Goal: Task Accomplishment & Management: Manage account settings

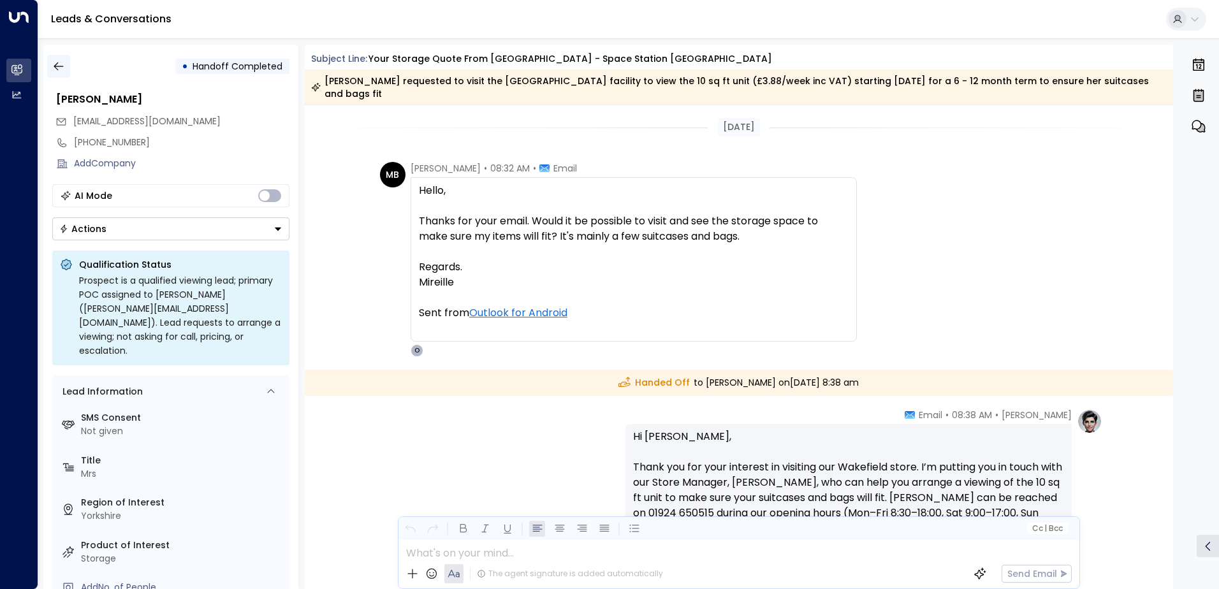
click at [60, 63] on icon "button" at bounding box center [58, 66] width 13 height 13
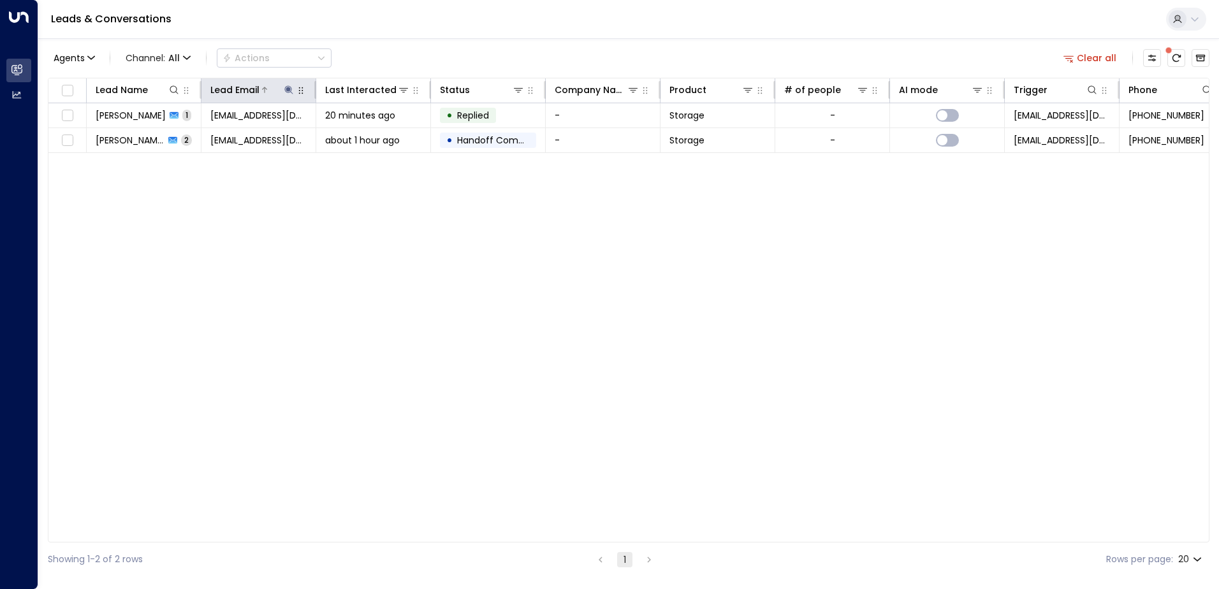
click at [288, 85] on icon at bounding box center [289, 90] width 10 height 10
click at [369, 135] on icon "button" at bounding box center [368, 136] width 10 height 10
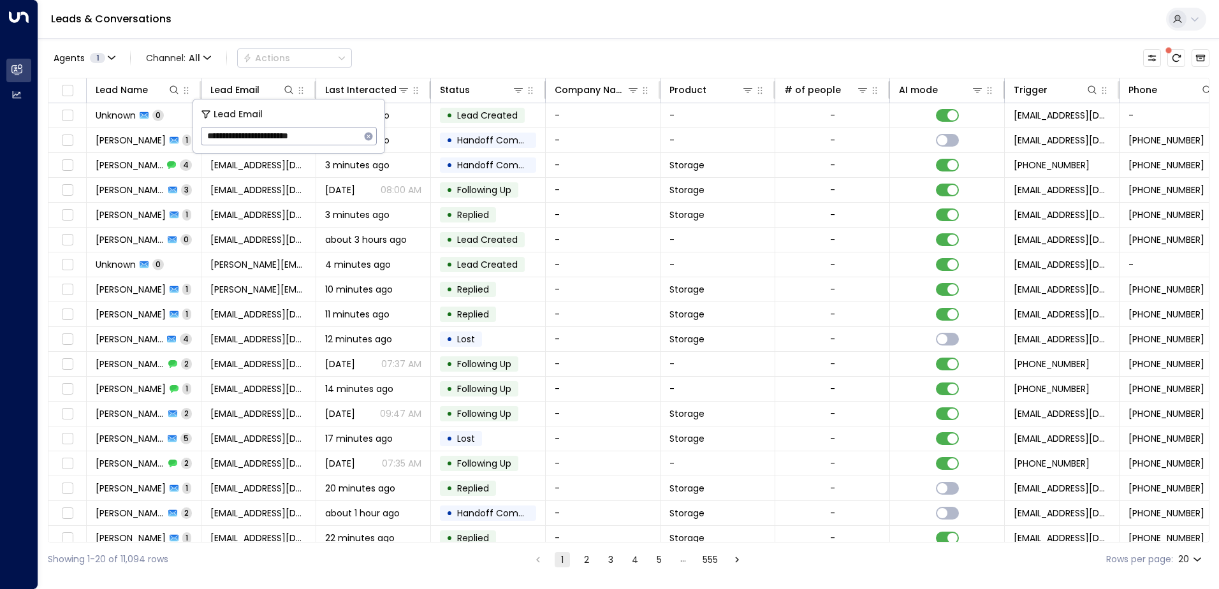
click at [383, 31] on div "Leads & Conversations" at bounding box center [628, 19] width 1181 height 39
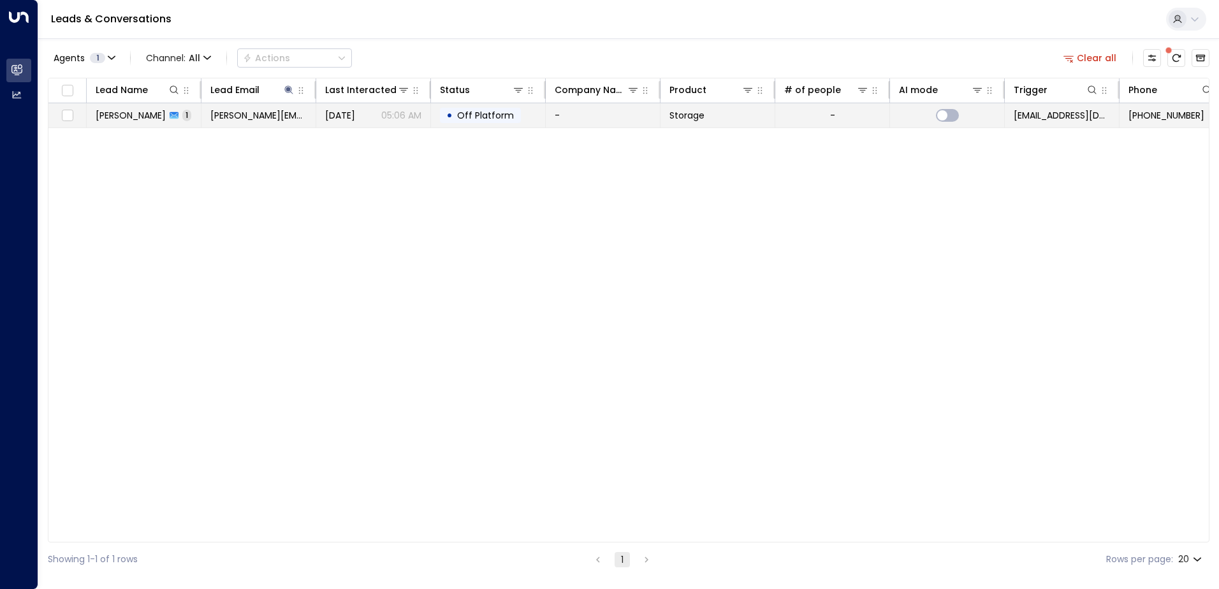
click at [143, 117] on span "[PERSON_NAME]" at bounding box center [131, 115] width 70 height 13
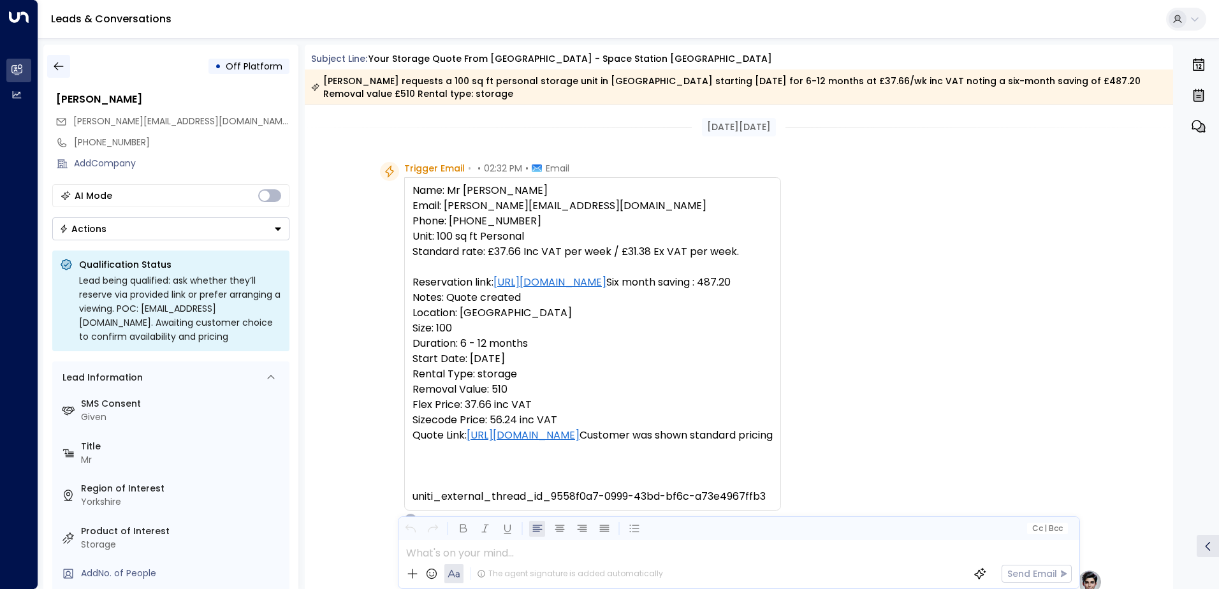
click at [61, 67] on icon "button" at bounding box center [58, 66] width 13 height 13
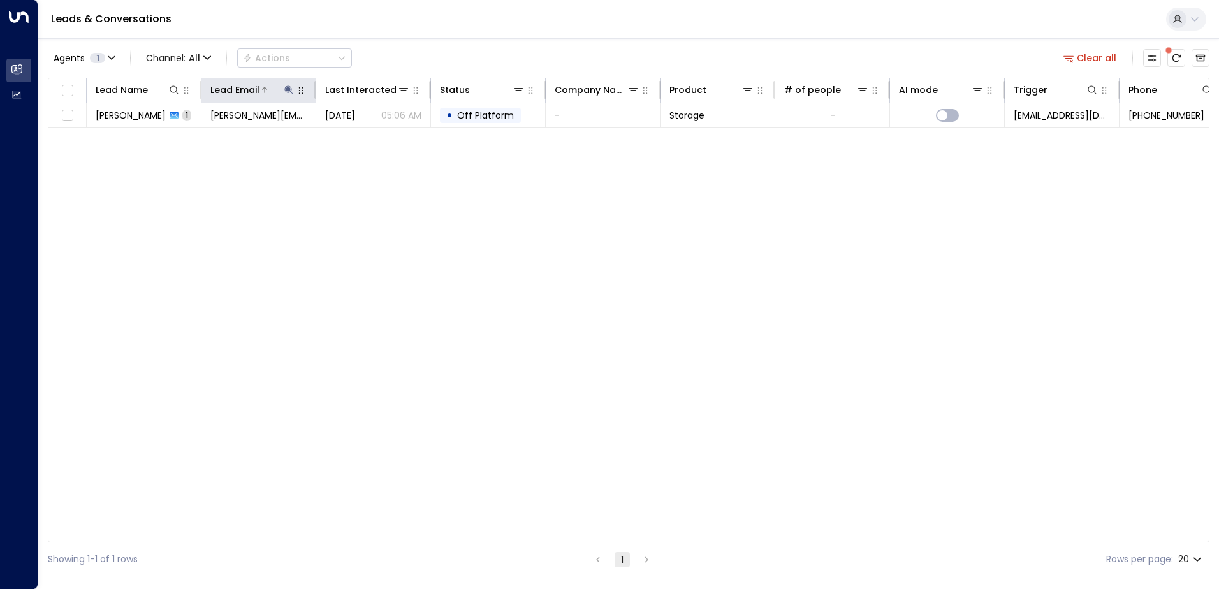
click at [290, 87] on icon at bounding box center [289, 90] width 10 height 10
click at [370, 136] on icon "button" at bounding box center [369, 136] width 8 height 8
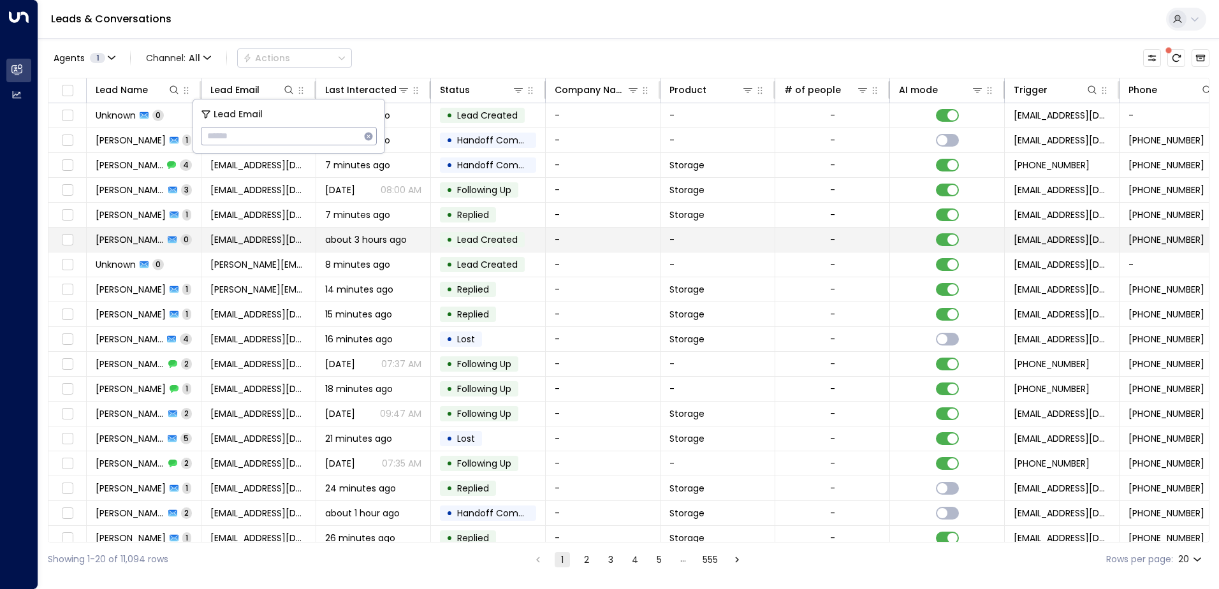
type input "**********"
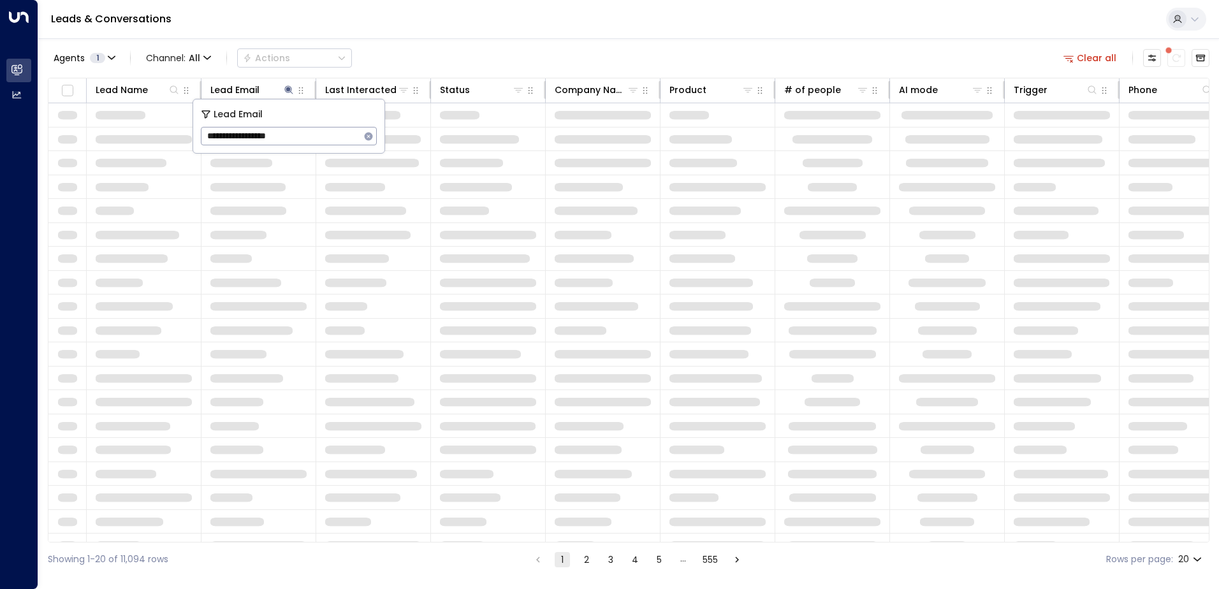
click at [397, 24] on div "Leads & Conversations" at bounding box center [628, 19] width 1181 height 39
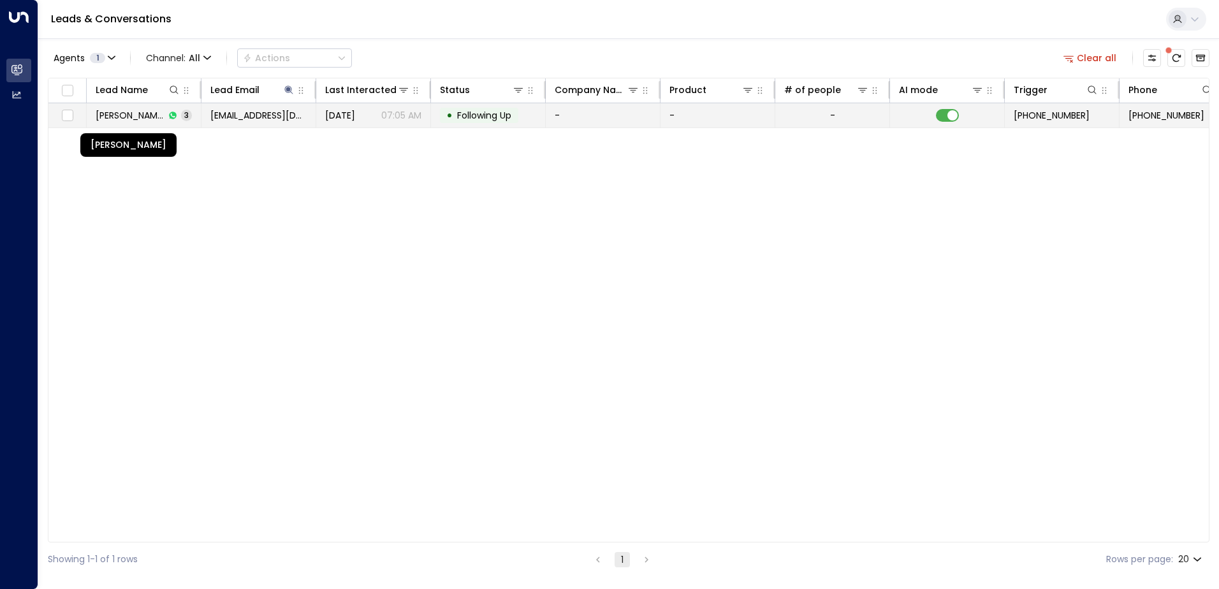
click at [131, 115] on span "[PERSON_NAME]" at bounding box center [130, 115] width 69 height 13
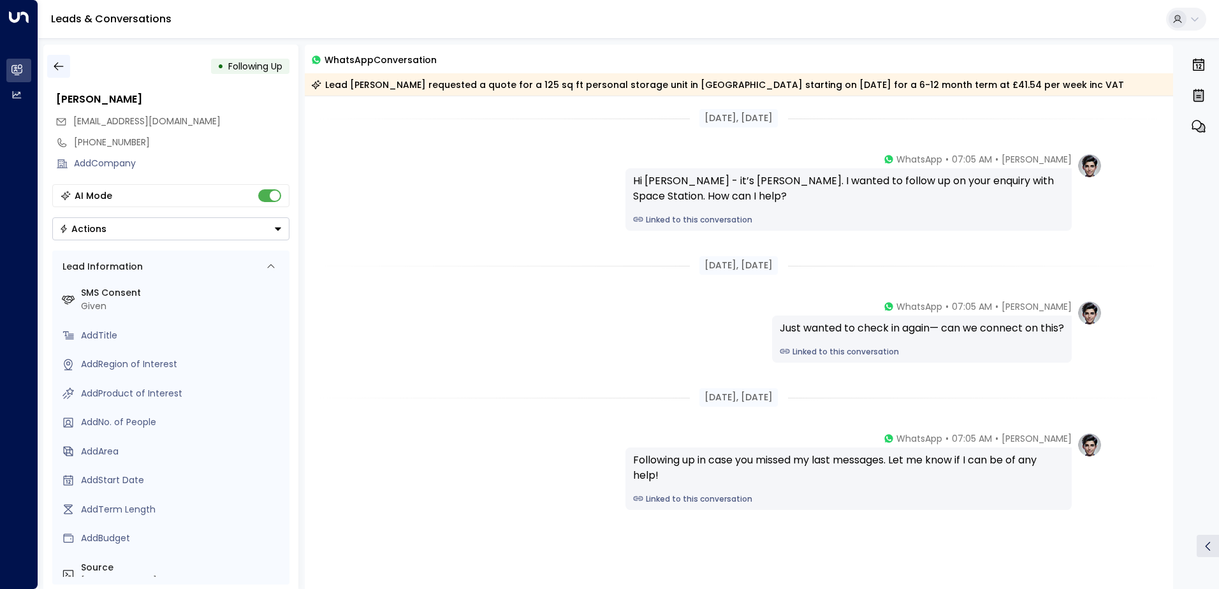
click at [56, 66] on icon "button" at bounding box center [59, 66] width 10 height 8
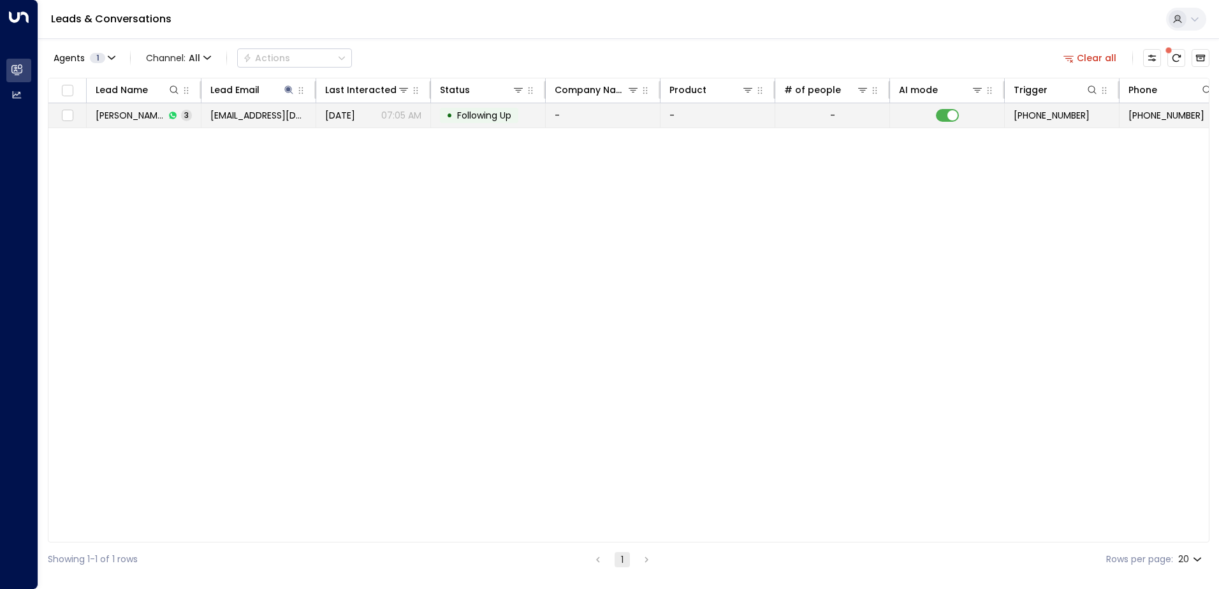
click at [354, 119] on span "[DATE]" at bounding box center [340, 115] width 30 height 13
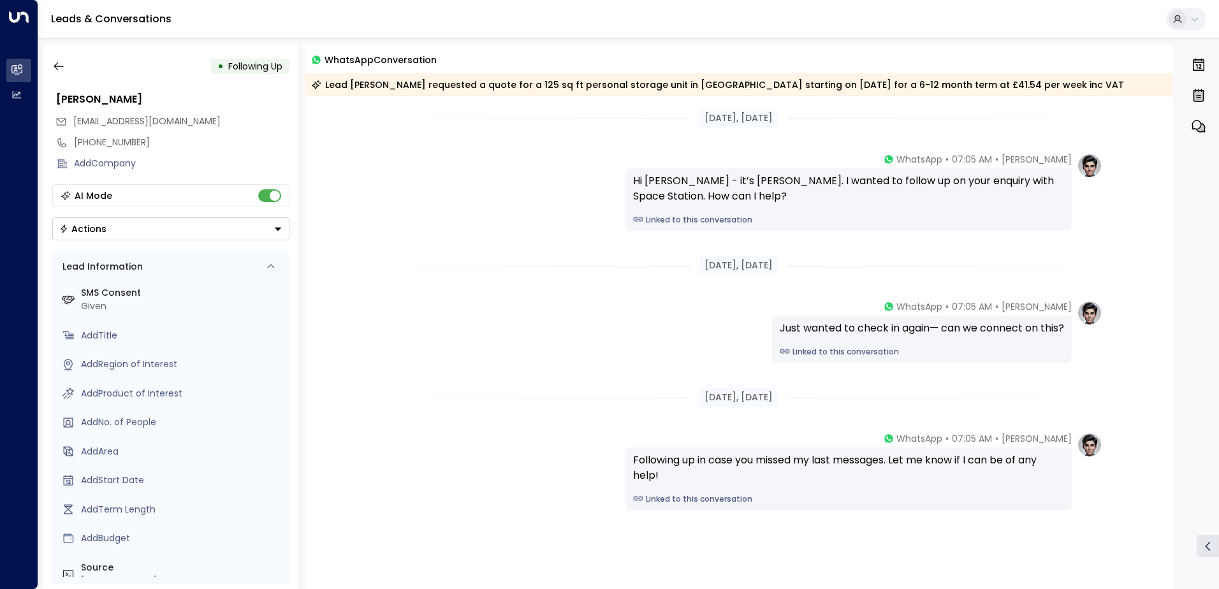
scroll to position [48, 0]
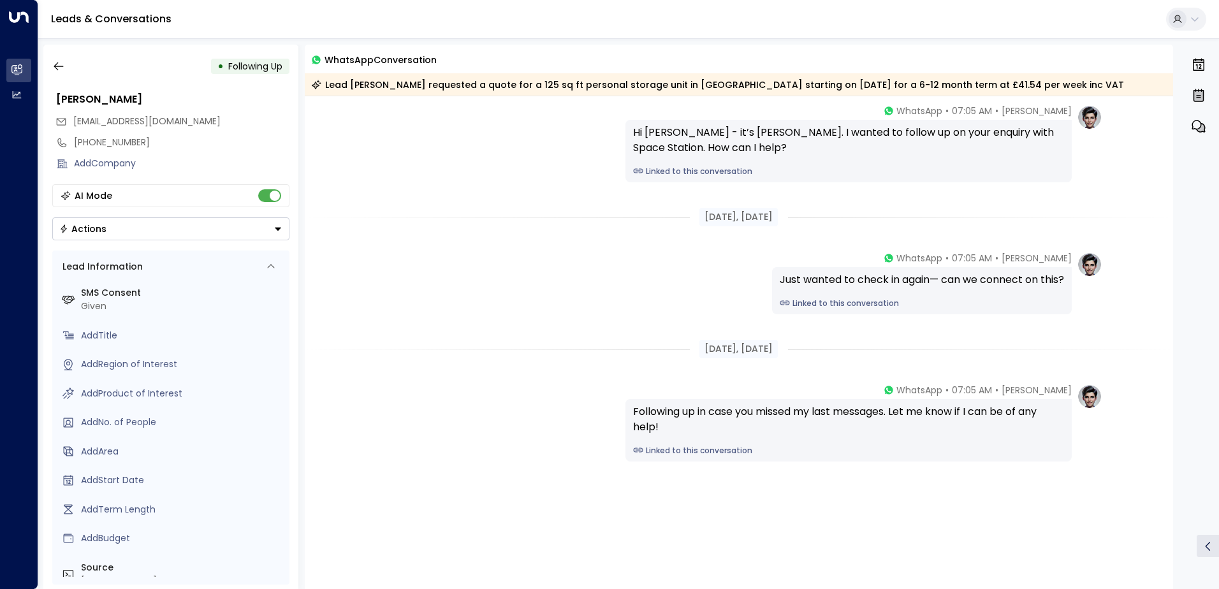
click at [279, 230] on icon "Button group with a nested menu" at bounding box center [278, 228] width 9 height 9
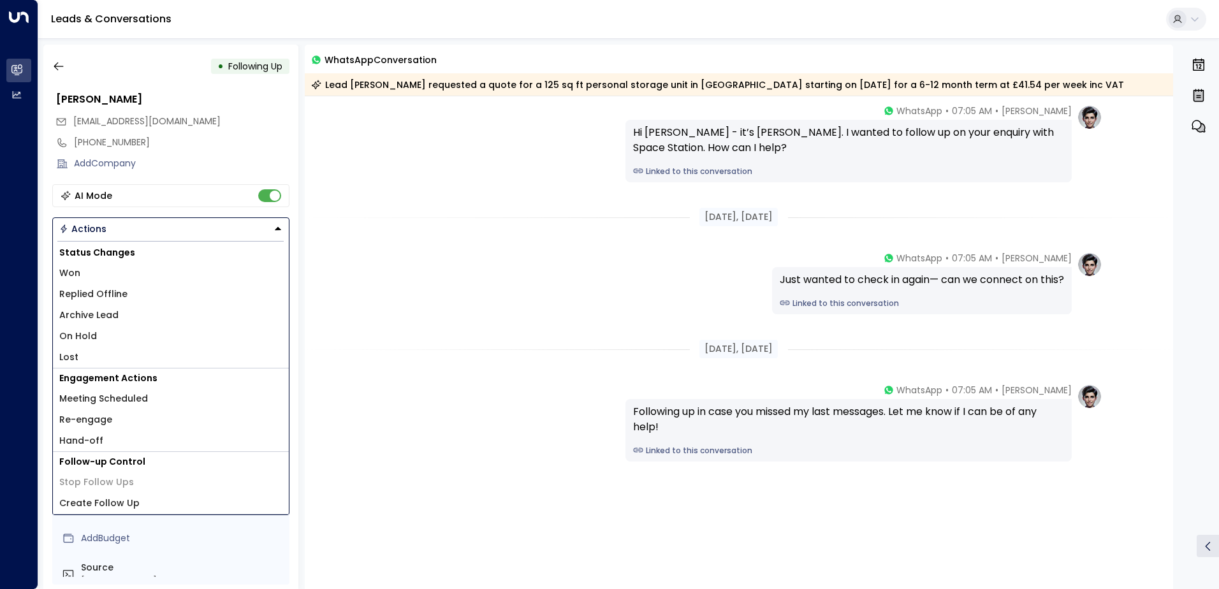
click at [274, 228] on icon "Button group with a nested menu" at bounding box center [277, 228] width 9 height 9
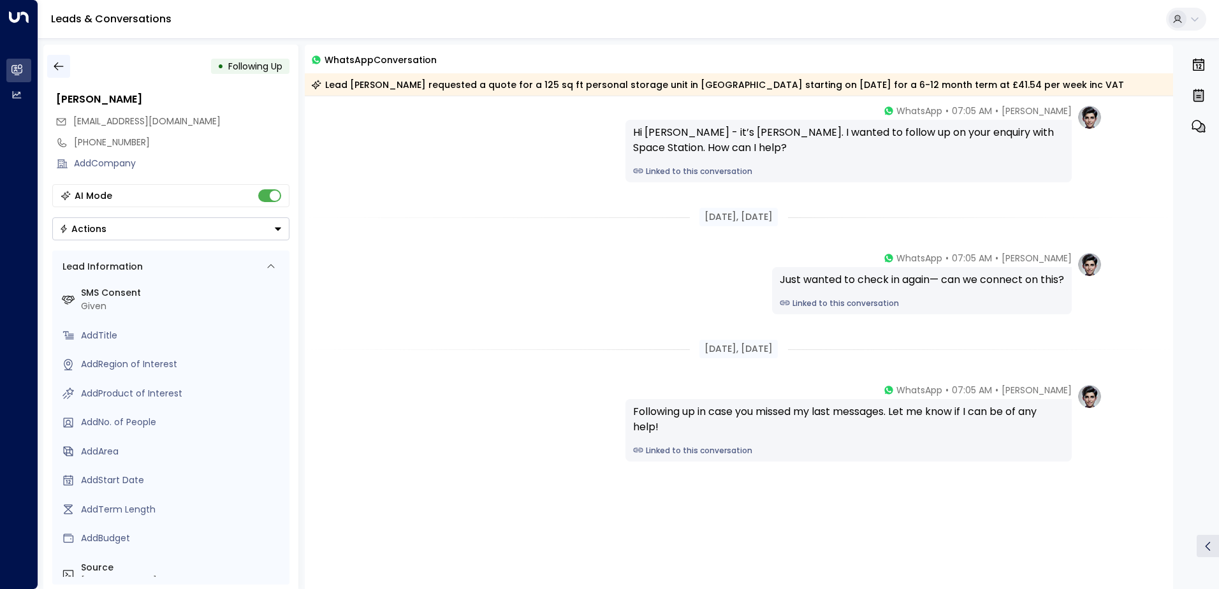
click at [61, 70] on icon "button" at bounding box center [58, 66] width 13 height 13
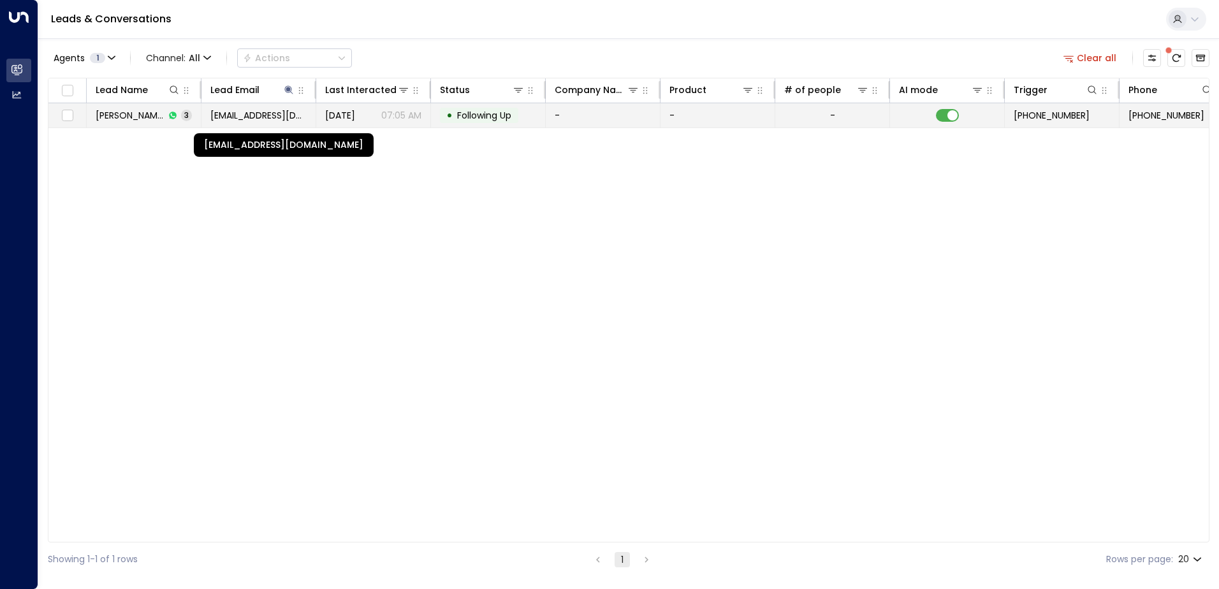
click at [248, 115] on span "[EMAIL_ADDRESS][DOMAIN_NAME]" at bounding box center [258, 115] width 96 height 13
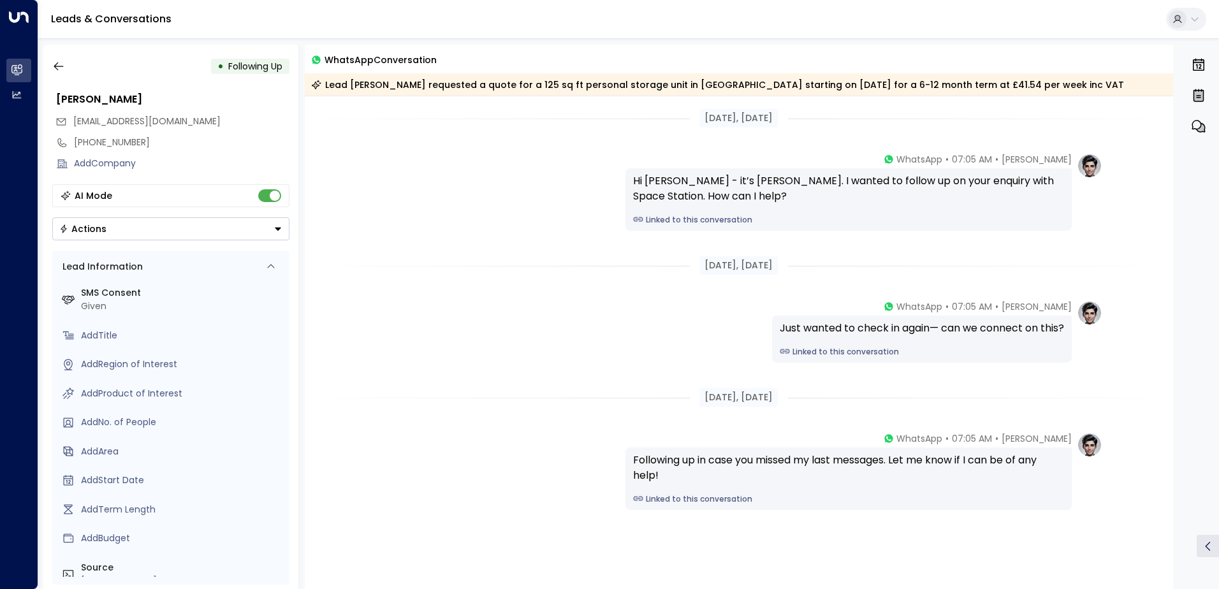
scroll to position [48, 0]
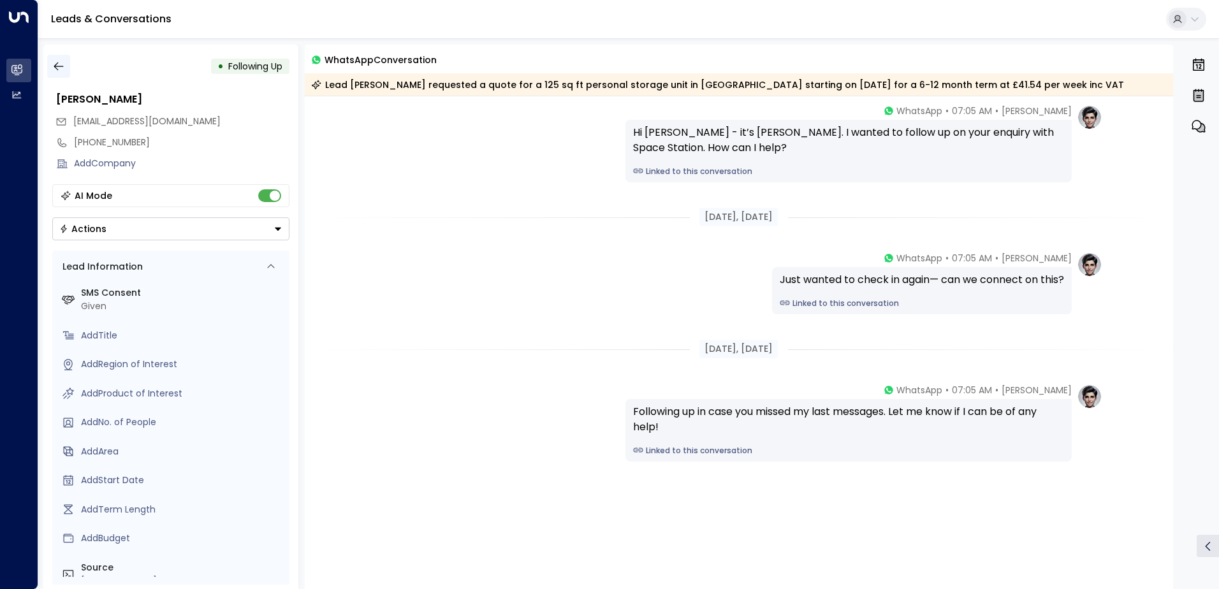
click at [63, 64] on icon "button" at bounding box center [58, 66] width 13 height 13
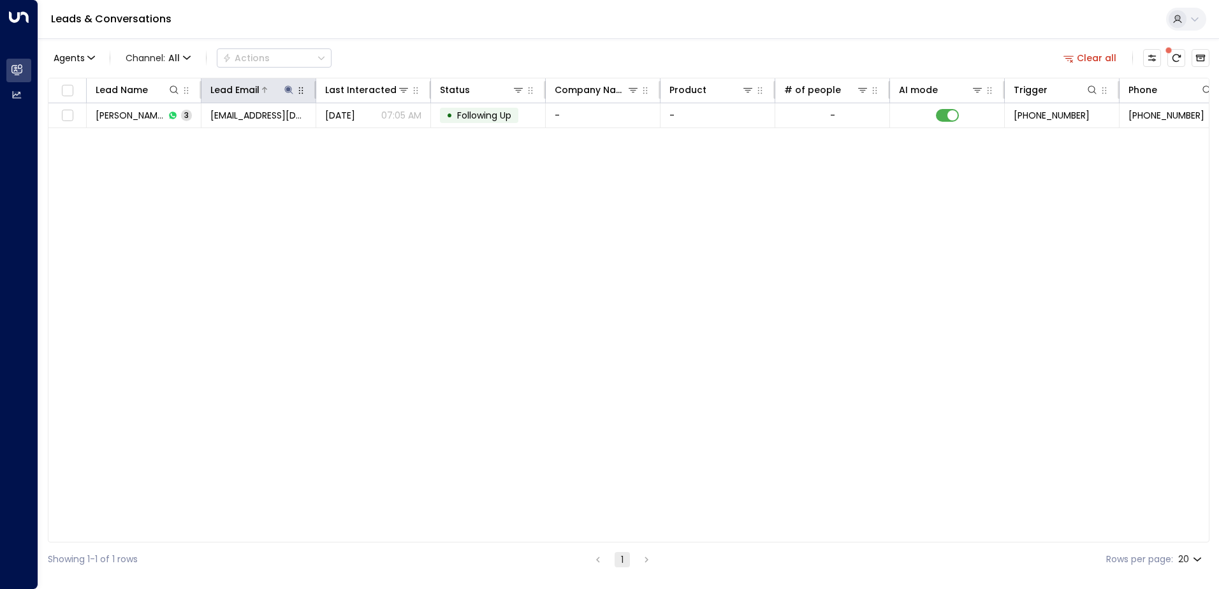
click at [289, 91] on icon at bounding box center [288, 89] width 8 height 8
click at [367, 136] on icon "button" at bounding box center [369, 136] width 8 height 8
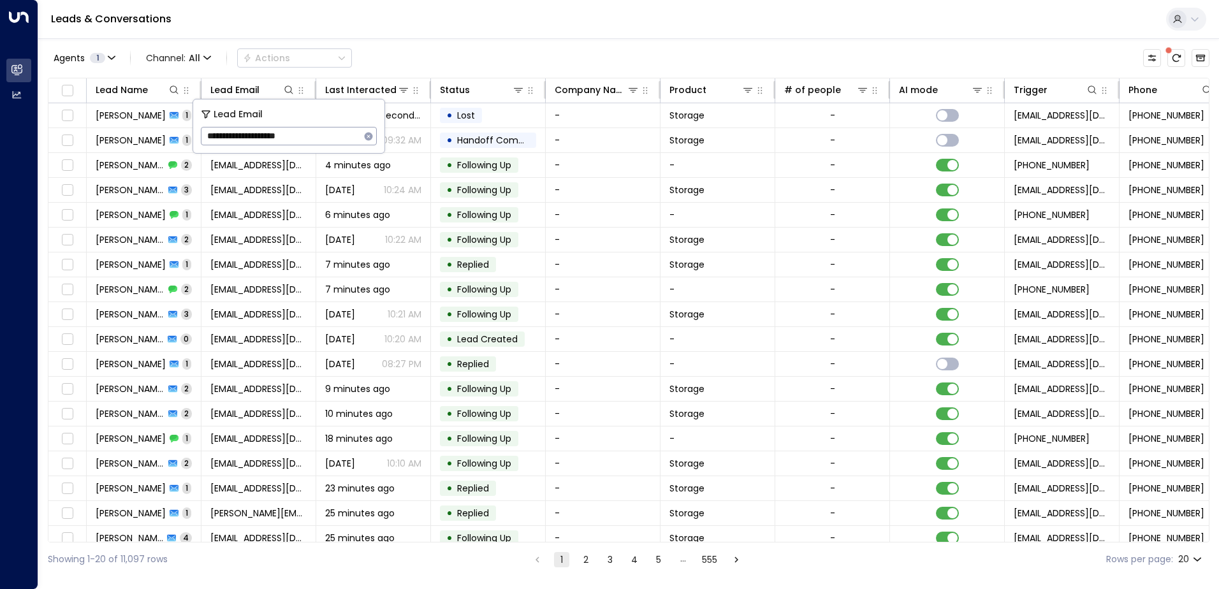
click at [490, 27] on div "Leads & Conversations" at bounding box center [628, 19] width 1181 height 39
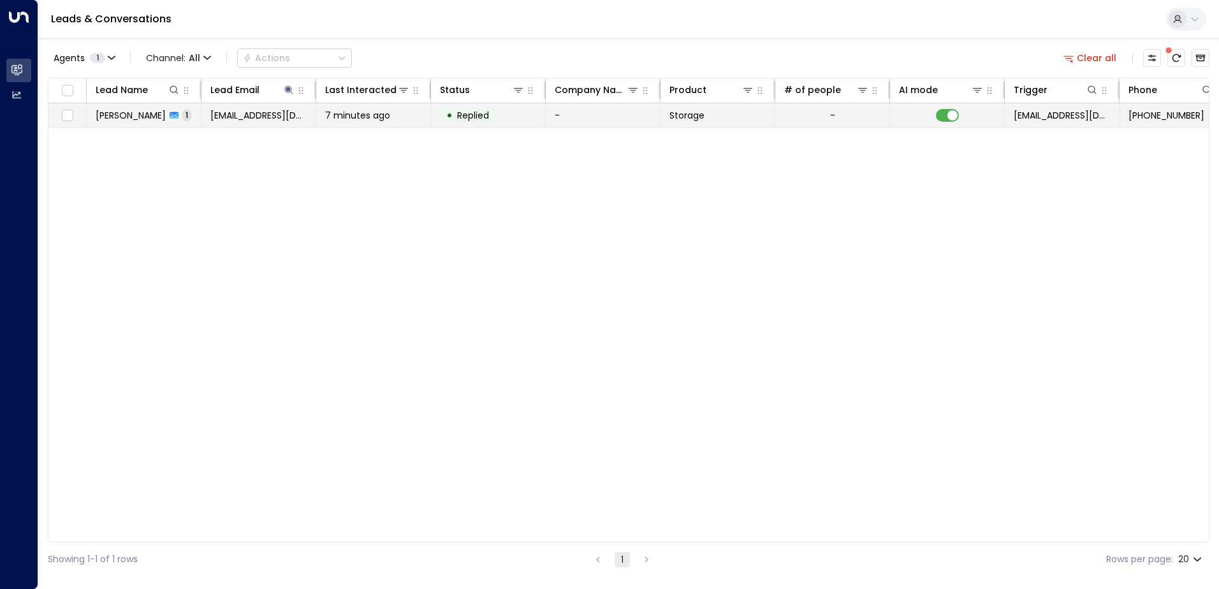
click at [142, 119] on span "[PERSON_NAME]" at bounding box center [131, 115] width 70 height 13
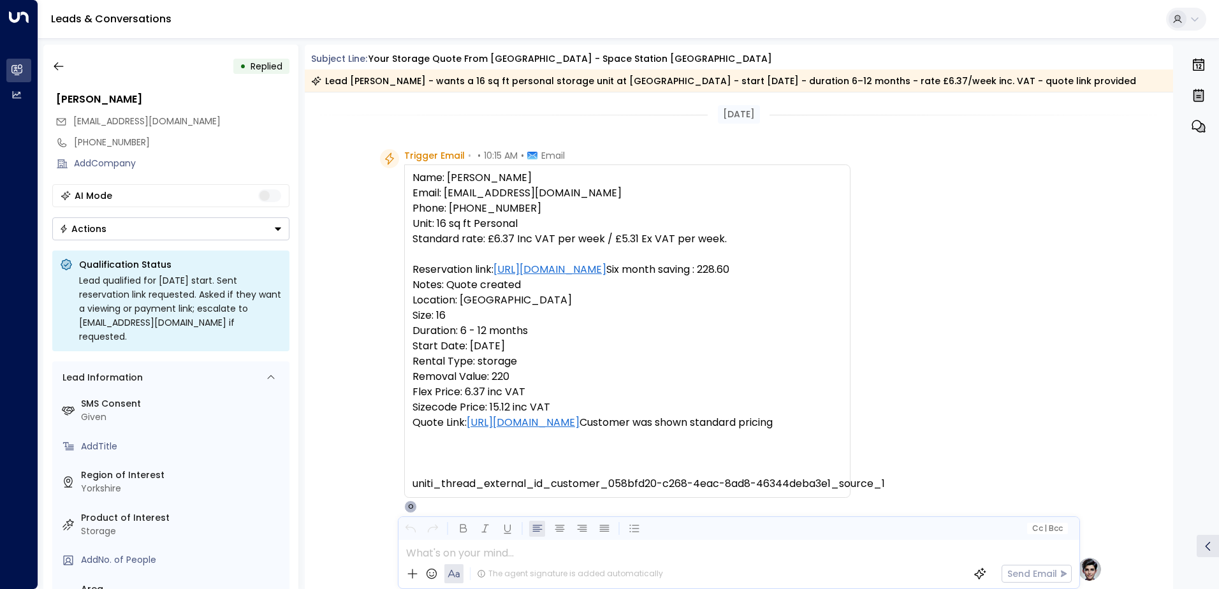
click at [279, 230] on icon "Button group with a nested menu" at bounding box center [278, 228] width 9 height 9
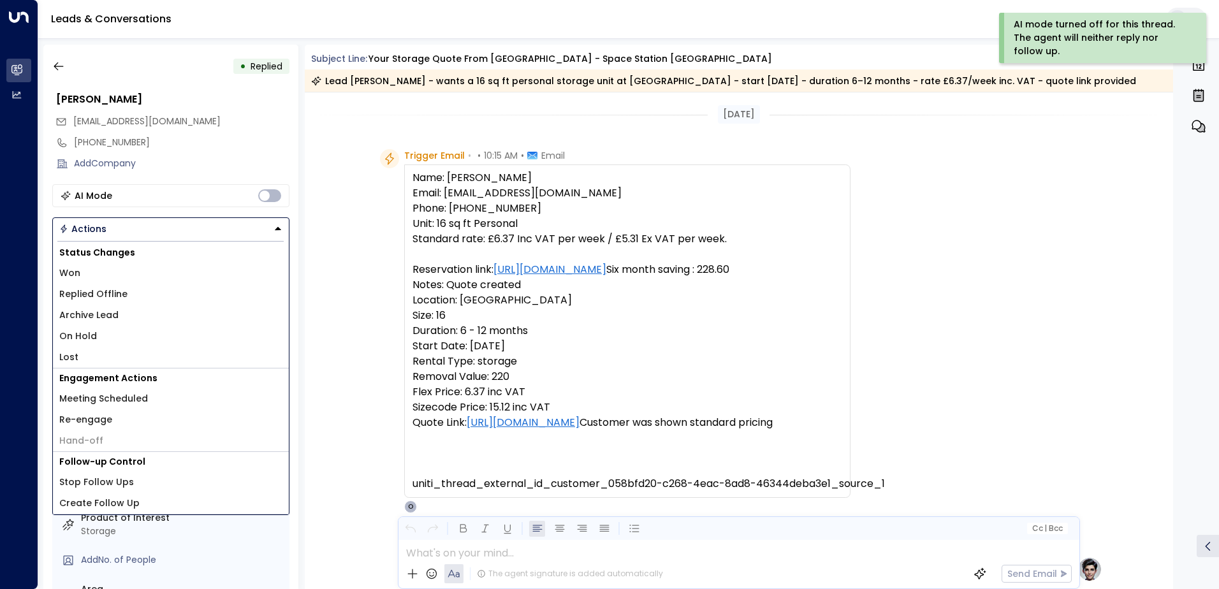
click at [131, 298] on li "Replied Offline" at bounding box center [171, 294] width 236 height 21
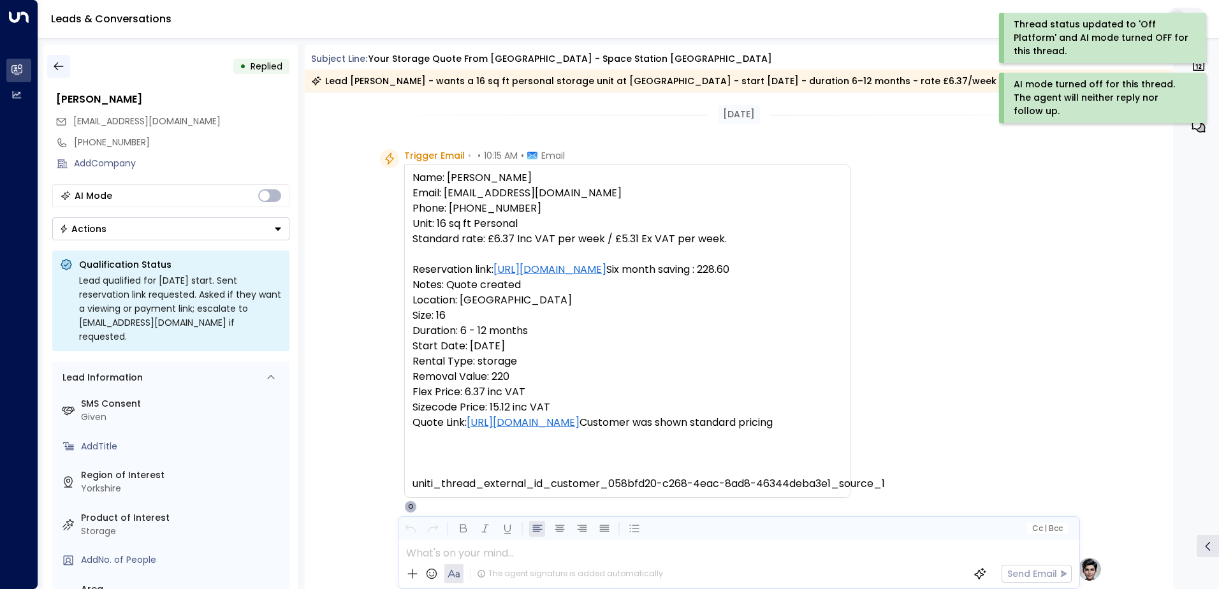
click at [61, 66] on icon "button" at bounding box center [58, 66] width 13 height 13
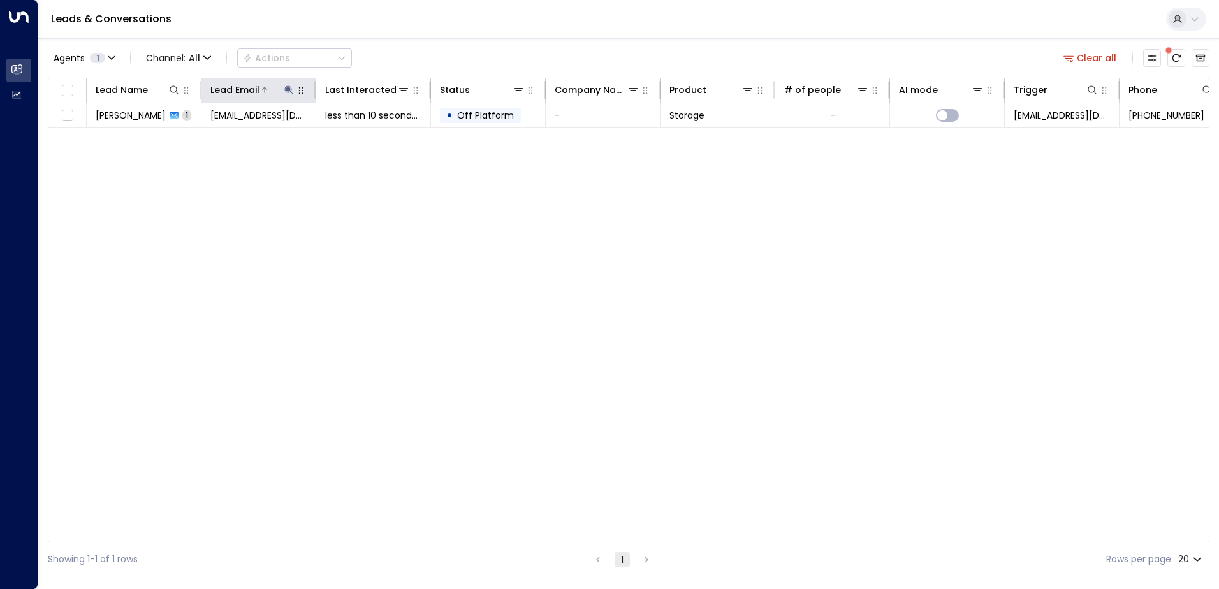
click at [288, 92] on icon at bounding box center [288, 89] width 8 height 8
click at [369, 135] on icon "button" at bounding box center [369, 136] width 8 height 8
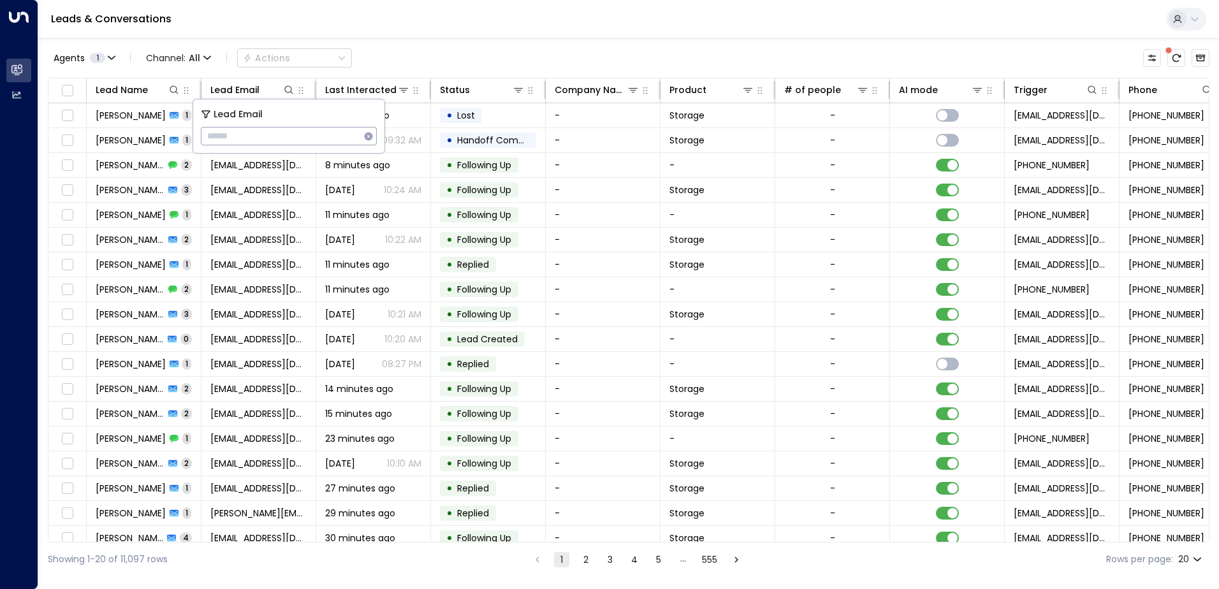
type input "**********"
click at [377, 24] on div "Leads & Conversations" at bounding box center [628, 19] width 1181 height 39
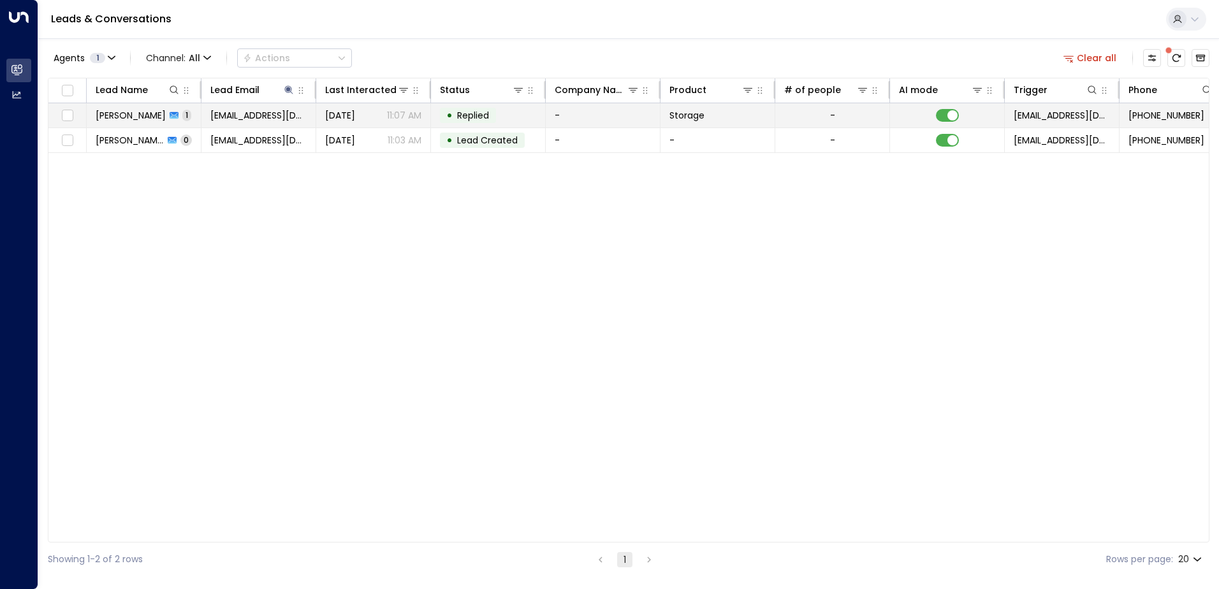
click at [143, 115] on span "[PERSON_NAME]" at bounding box center [131, 115] width 70 height 13
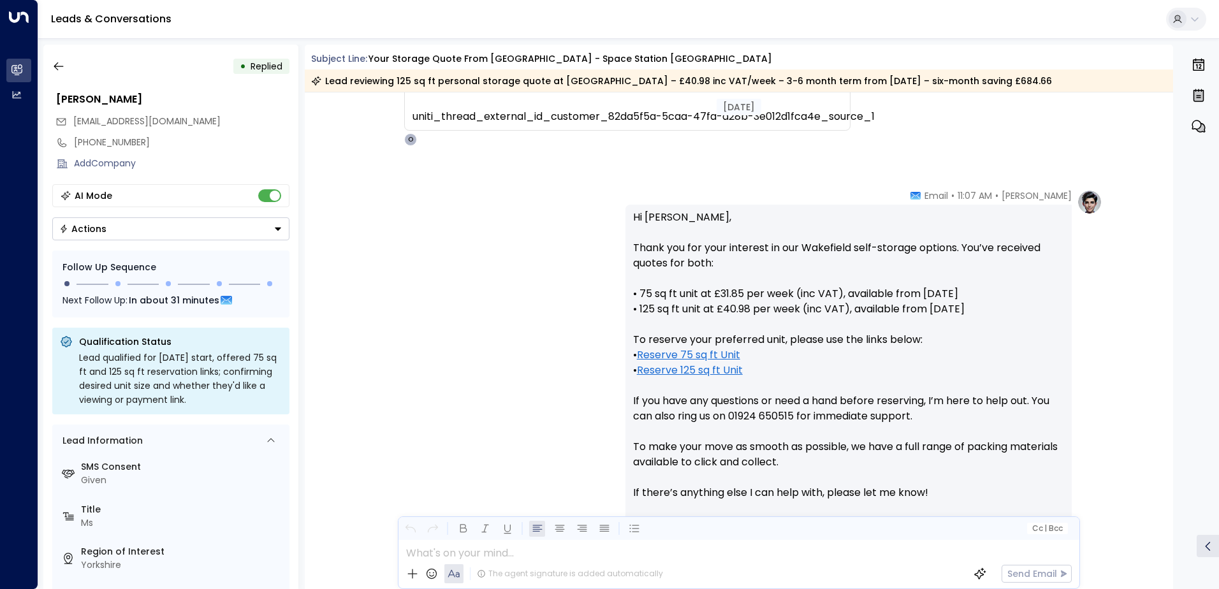
scroll to position [488, 0]
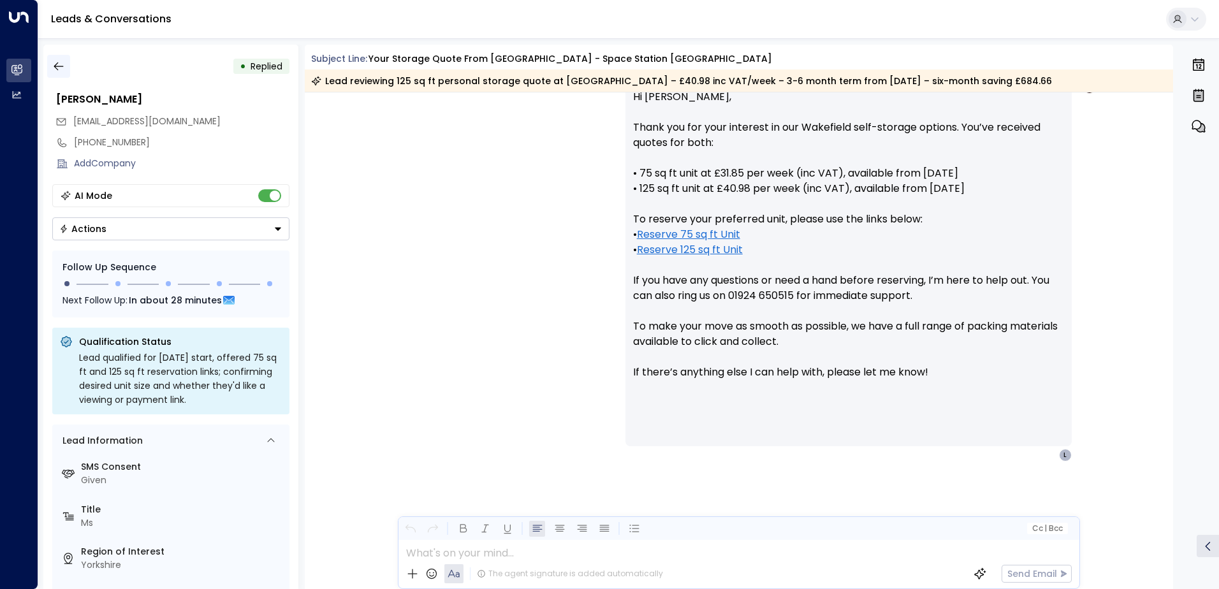
click at [64, 67] on icon "button" at bounding box center [58, 66] width 13 height 13
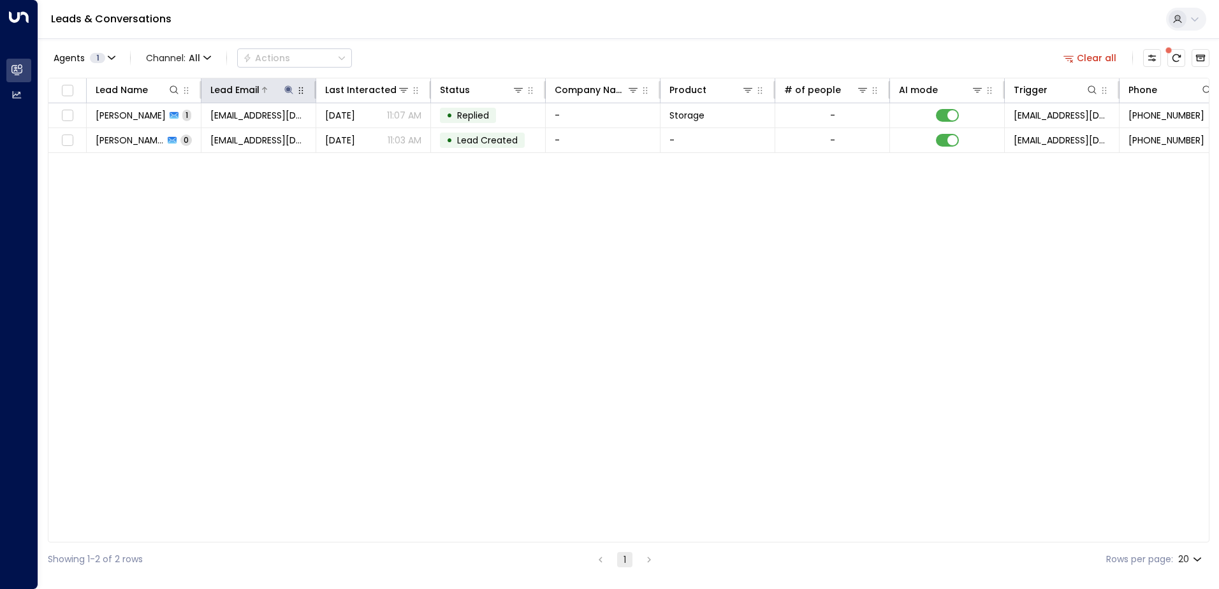
click at [287, 87] on icon at bounding box center [289, 90] width 10 height 10
click at [371, 136] on icon "button" at bounding box center [369, 136] width 8 height 8
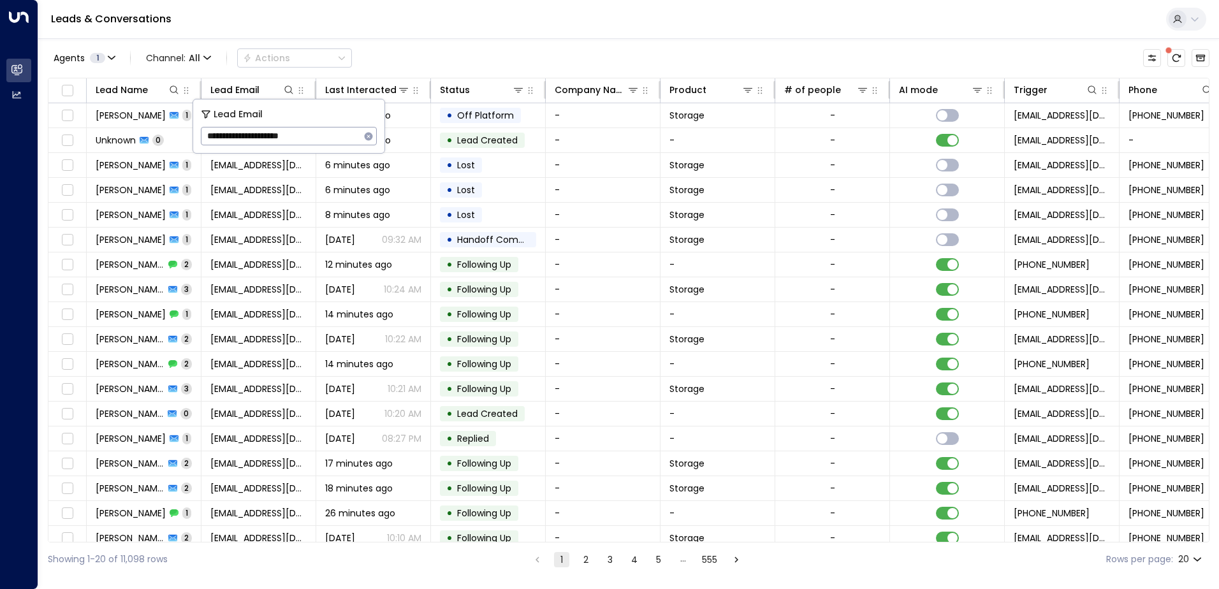
click at [385, 31] on div "Leads & Conversations" at bounding box center [628, 19] width 1181 height 39
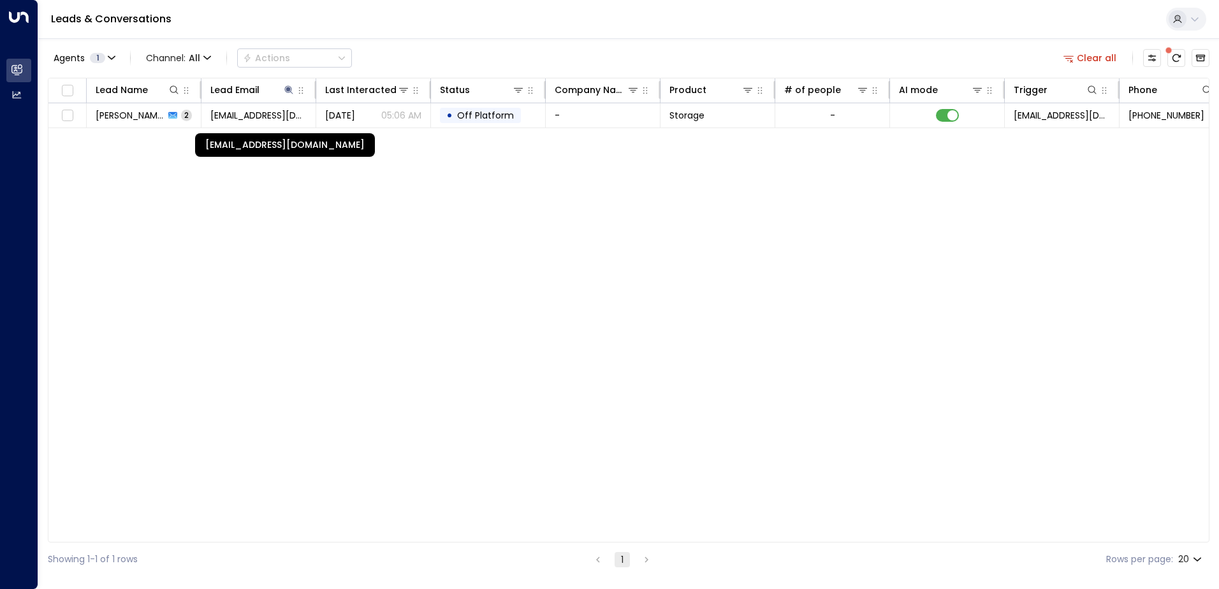
click at [225, 117] on span "[EMAIL_ADDRESS][DOMAIN_NAME]" at bounding box center [258, 115] width 96 height 13
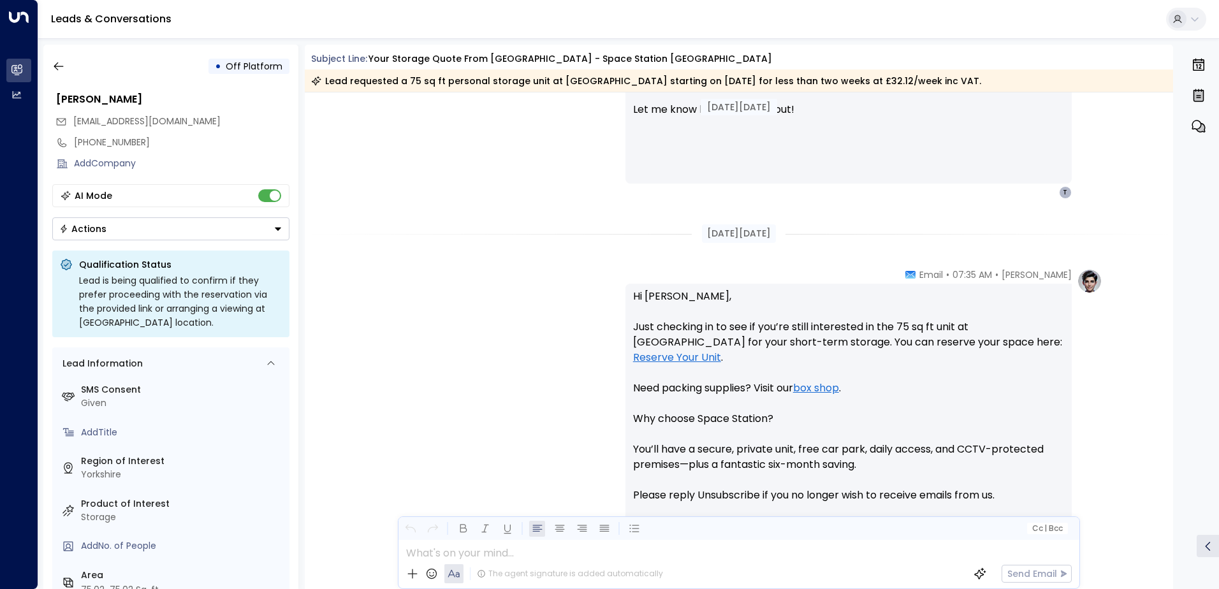
scroll to position [843, 0]
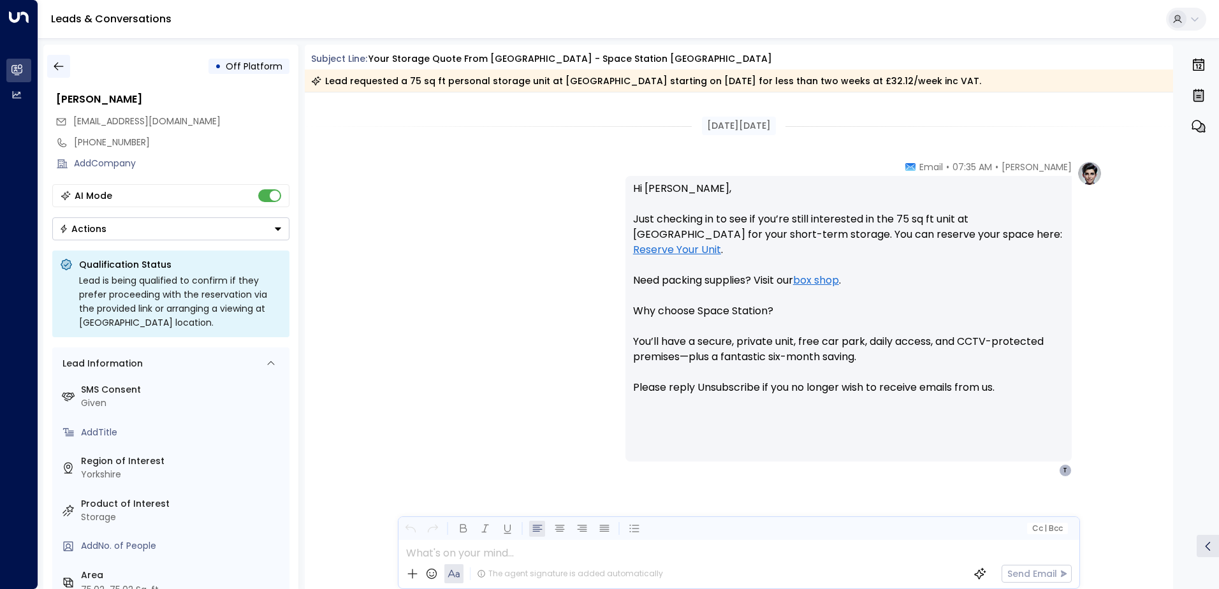
click at [59, 66] on icon "button" at bounding box center [59, 66] width 10 height 8
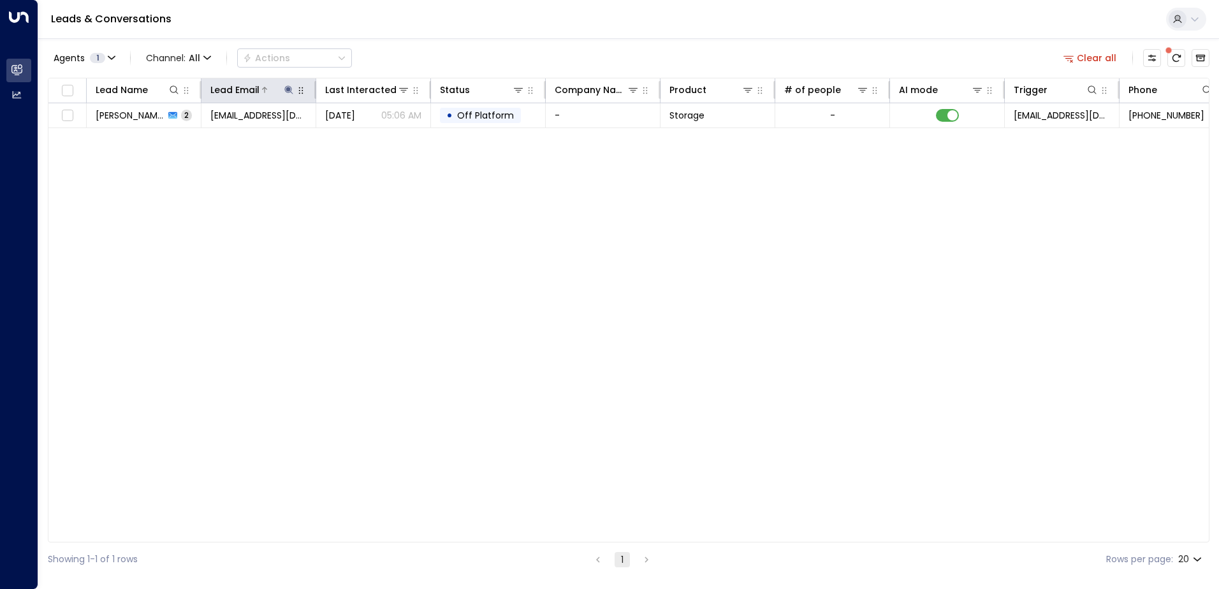
click at [286, 87] on icon at bounding box center [289, 90] width 10 height 10
click at [372, 137] on icon "button" at bounding box center [369, 136] width 8 height 8
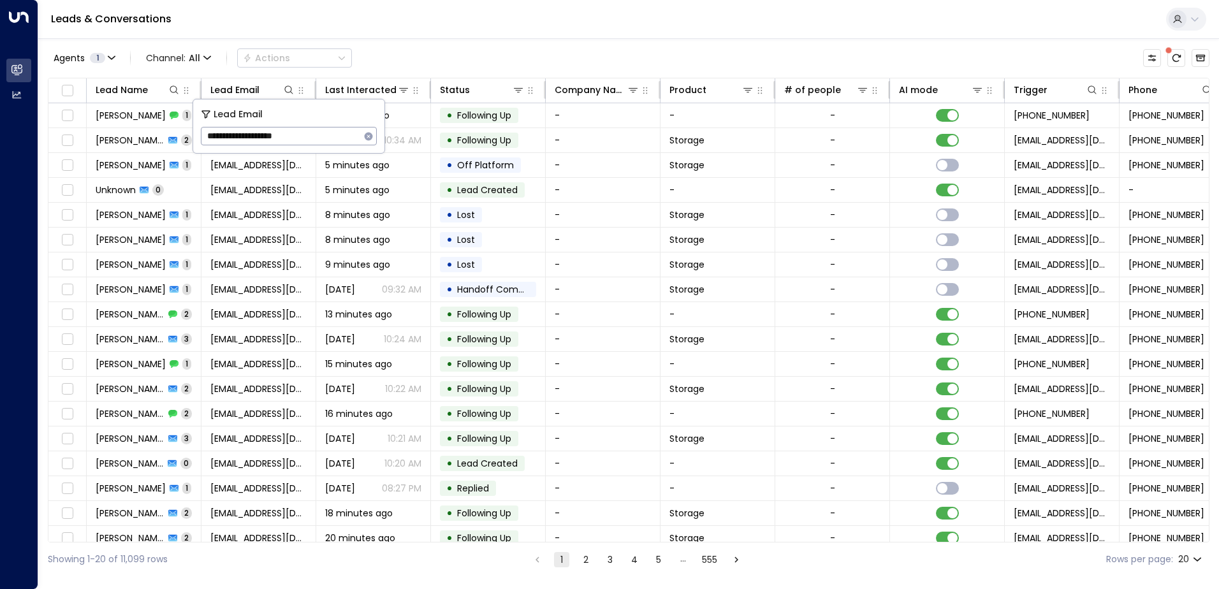
click at [343, 34] on div "Leads & Conversations" at bounding box center [628, 19] width 1181 height 39
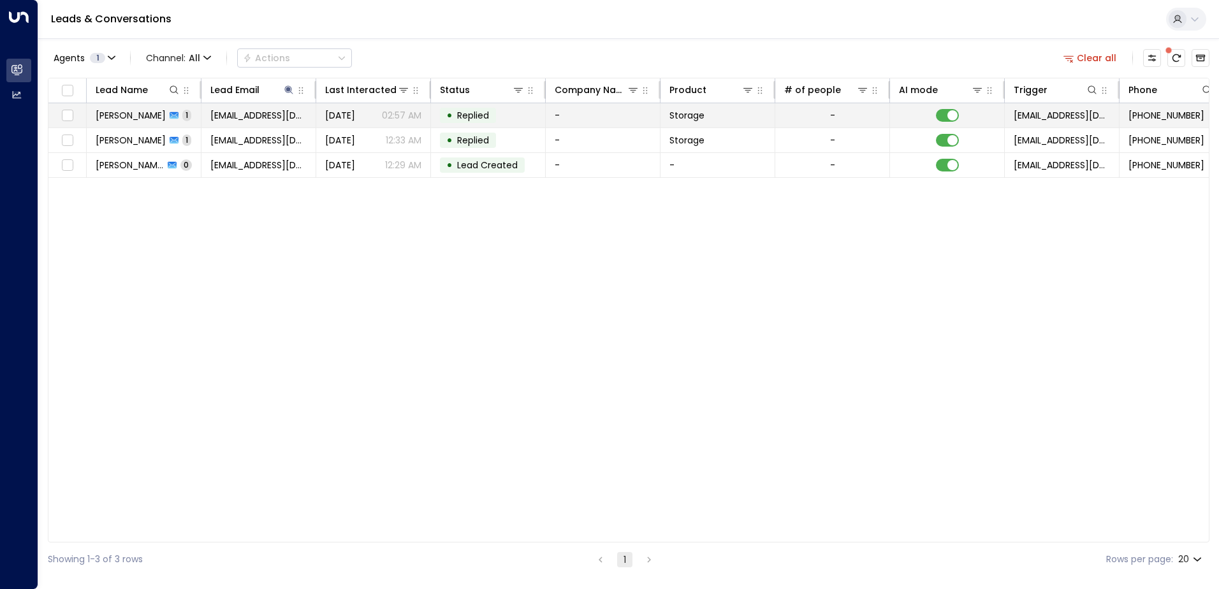
click at [147, 114] on span "[PERSON_NAME]" at bounding box center [131, 115] width 70 height 13
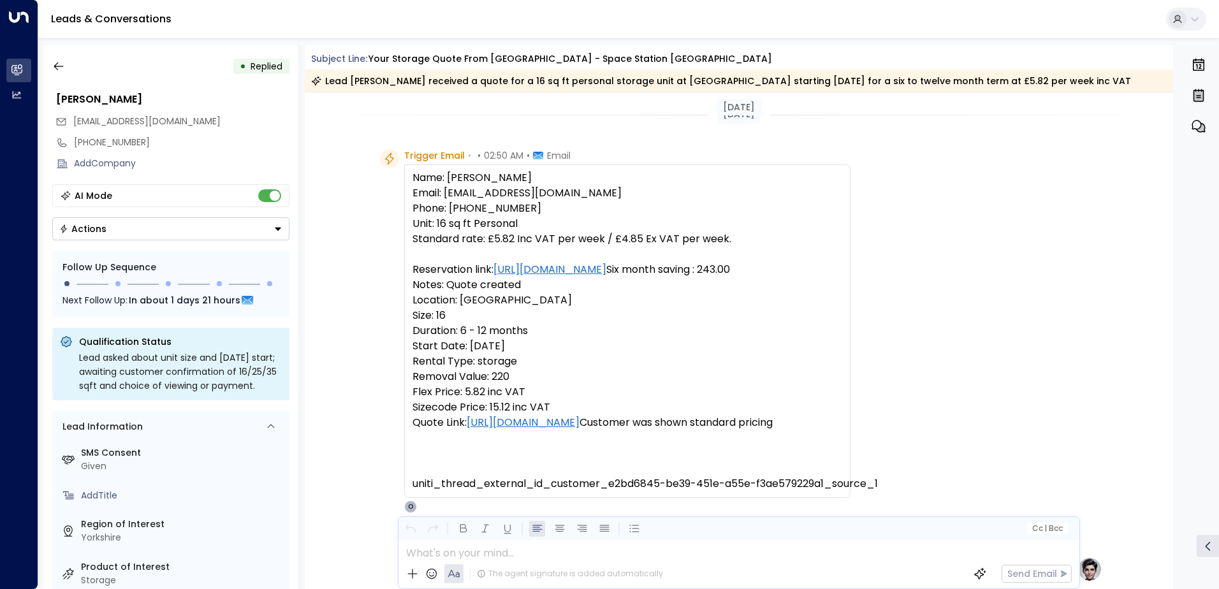
scroll to position [518, 0]
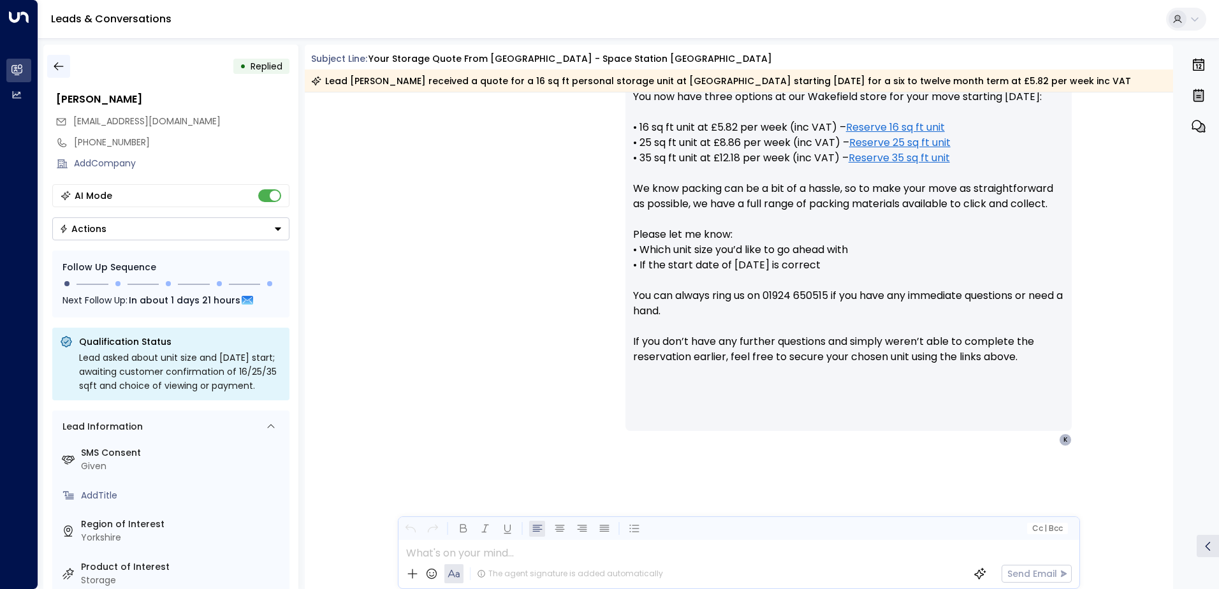
click at [62, 66] on icon "button" at bounding box center [58, 66] width 13 height 13
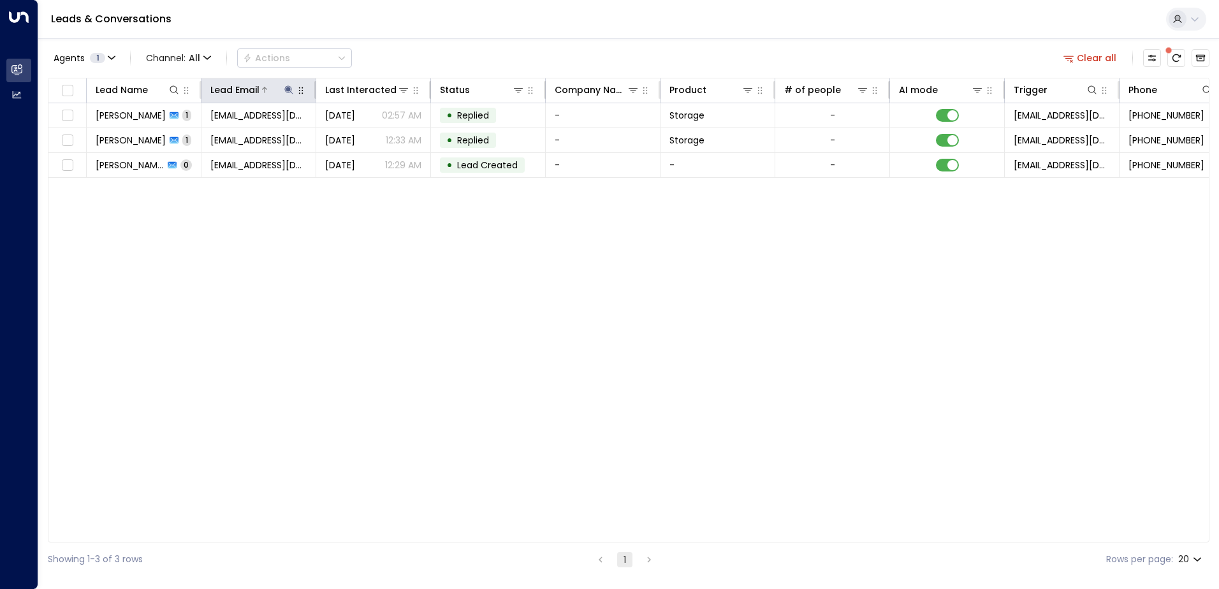
click at [288, 89] on icon at bounding box center [288, 89] width 8 height 8
type input "**********"
click at [369, 137] on icon "button" at bounding box center [368, 136] width 10 height 10
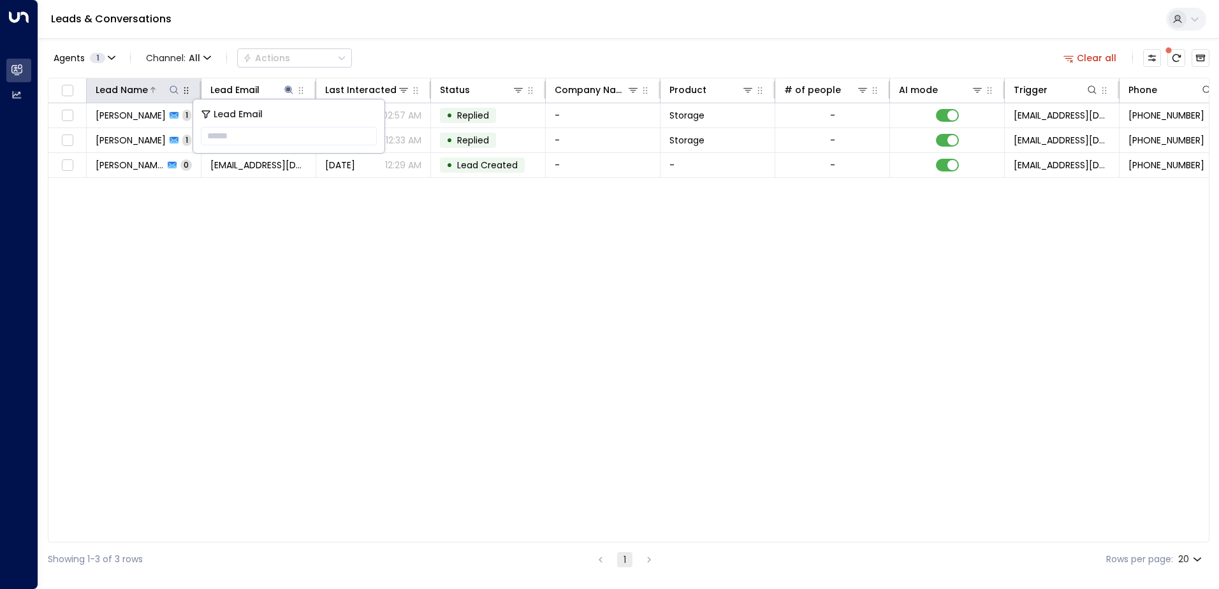
click at [175, 94] on icon at bounding box center [174, 90] width 10 height 10
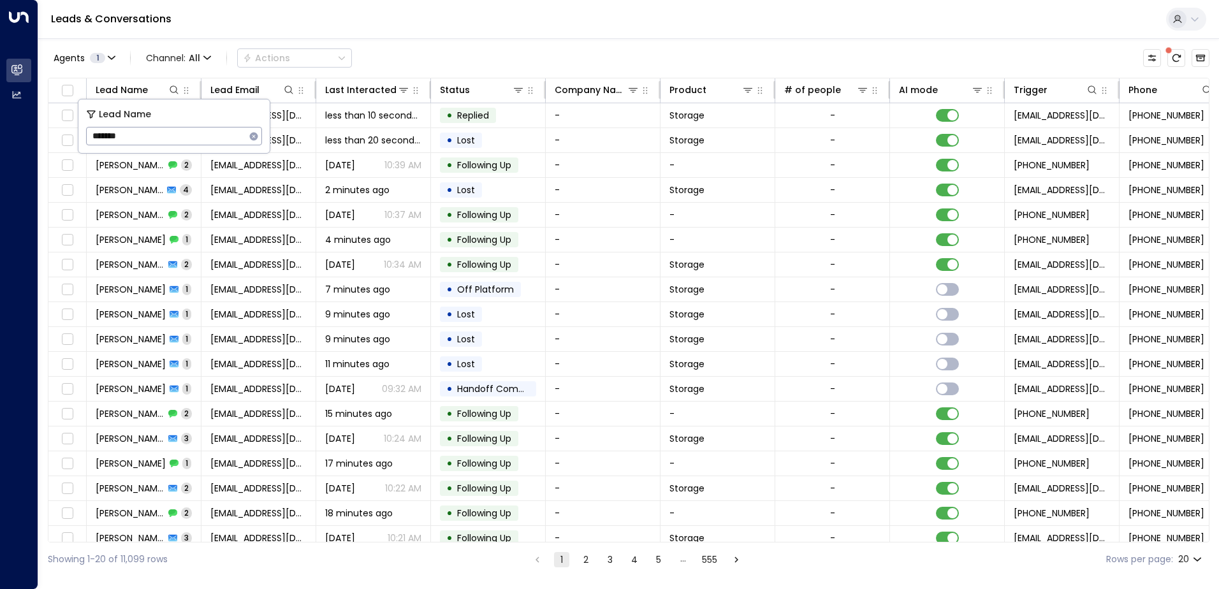
type input "*******"
click at [504, 45] on div "Agents 1 Channel: All Actions" at bounding box center [629, 58] width 1162 height 27
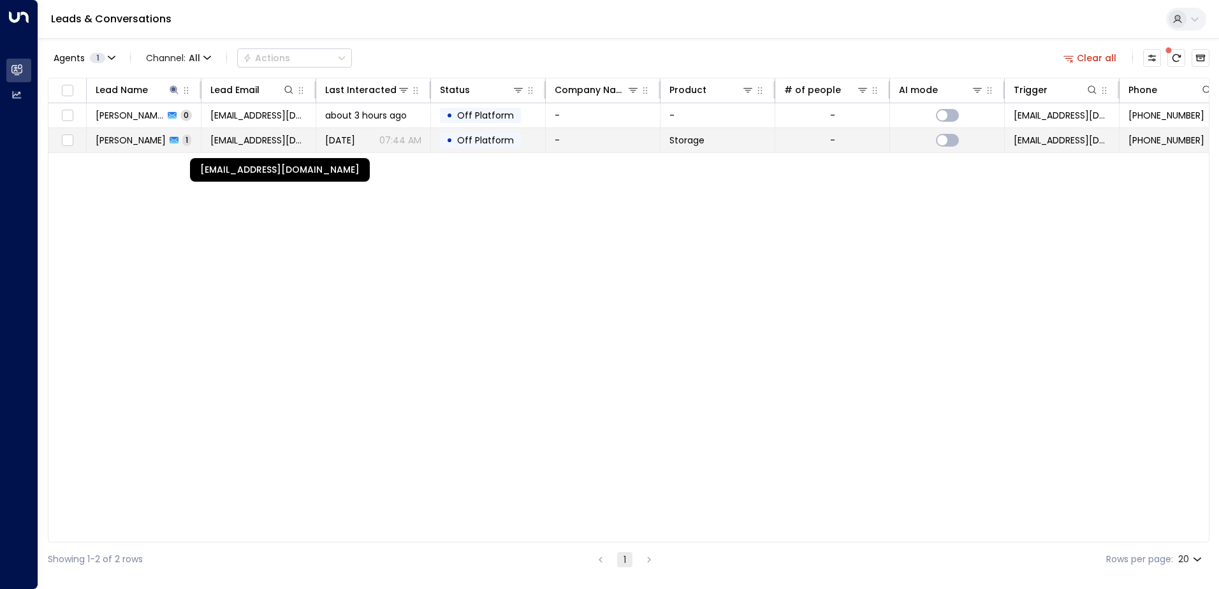
click at [230, 138] on span "[EMAIL_ADDRESS][DOMAIN_NAME]" at bounding box center [258, 140] width 96 height 13
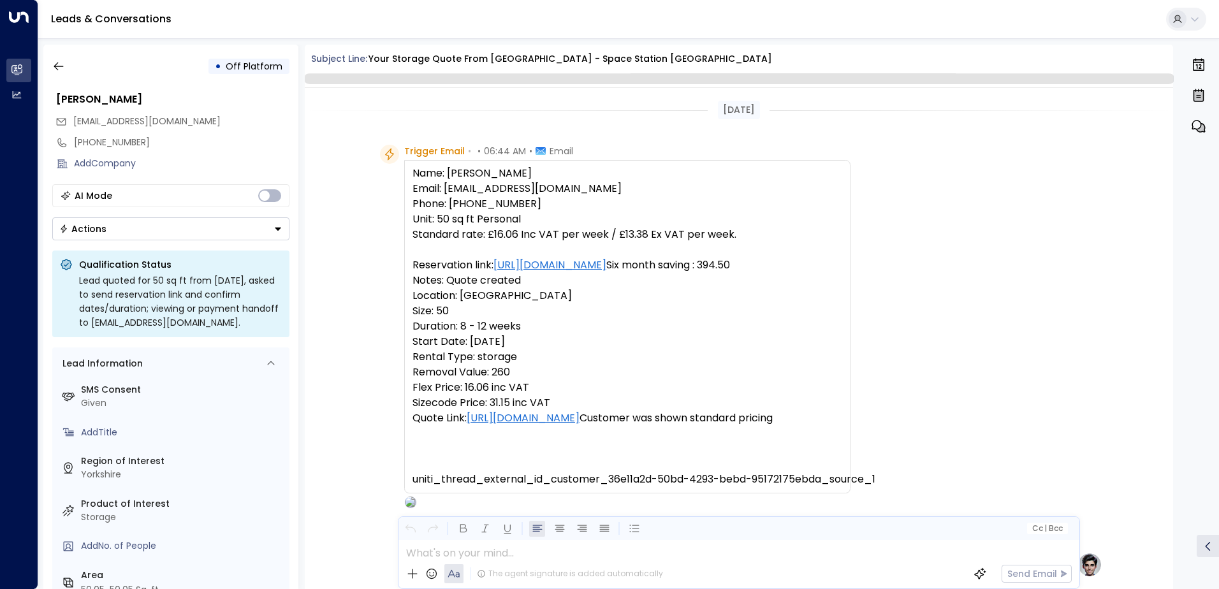
scroll to position [481, 0]
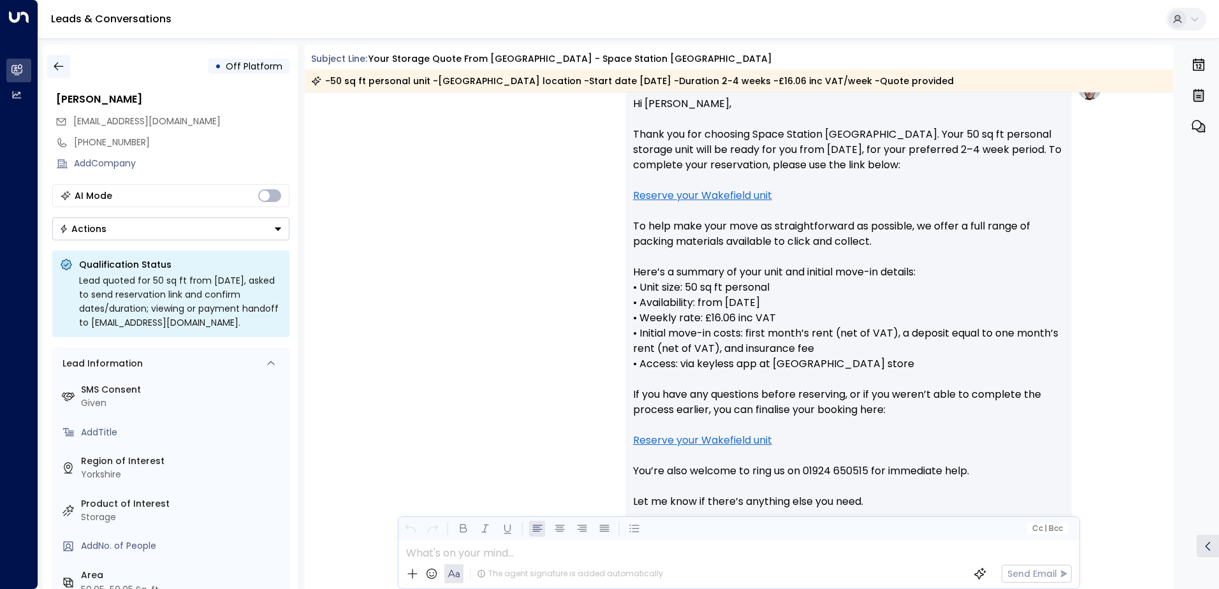
click at [64, 72] on icon "button" at bounding box center [58, 66] width 13 height 13
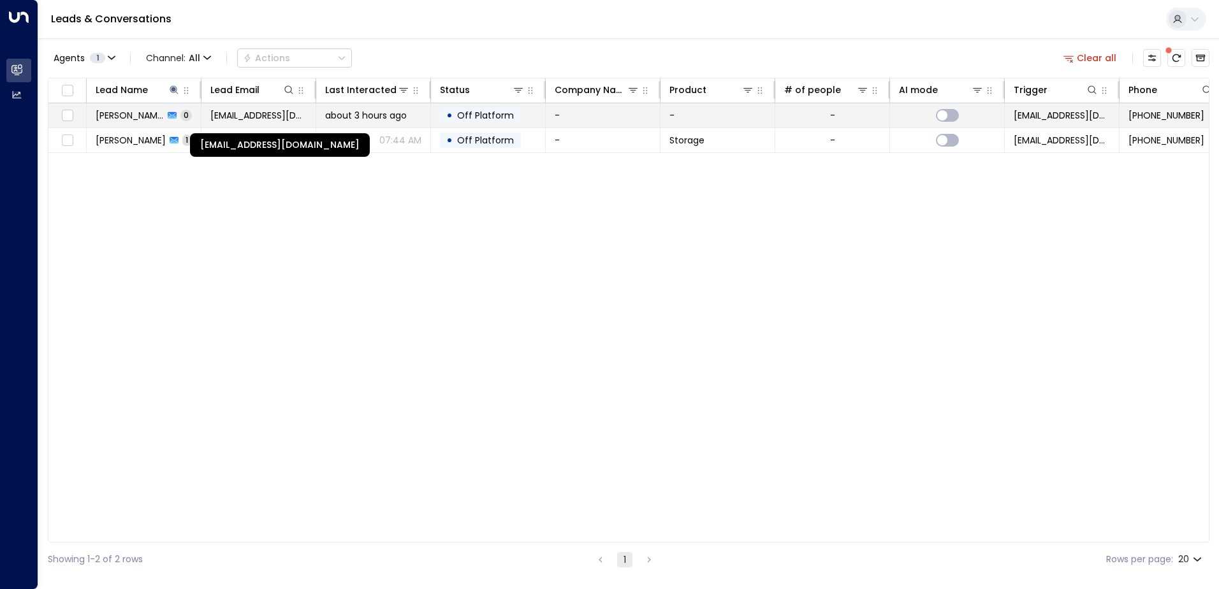
click at [221, 115] on span "[EMAIL_ADDRESS][DOMAIN_NAME]" at bounding box center [258, 115] width 96 height 13
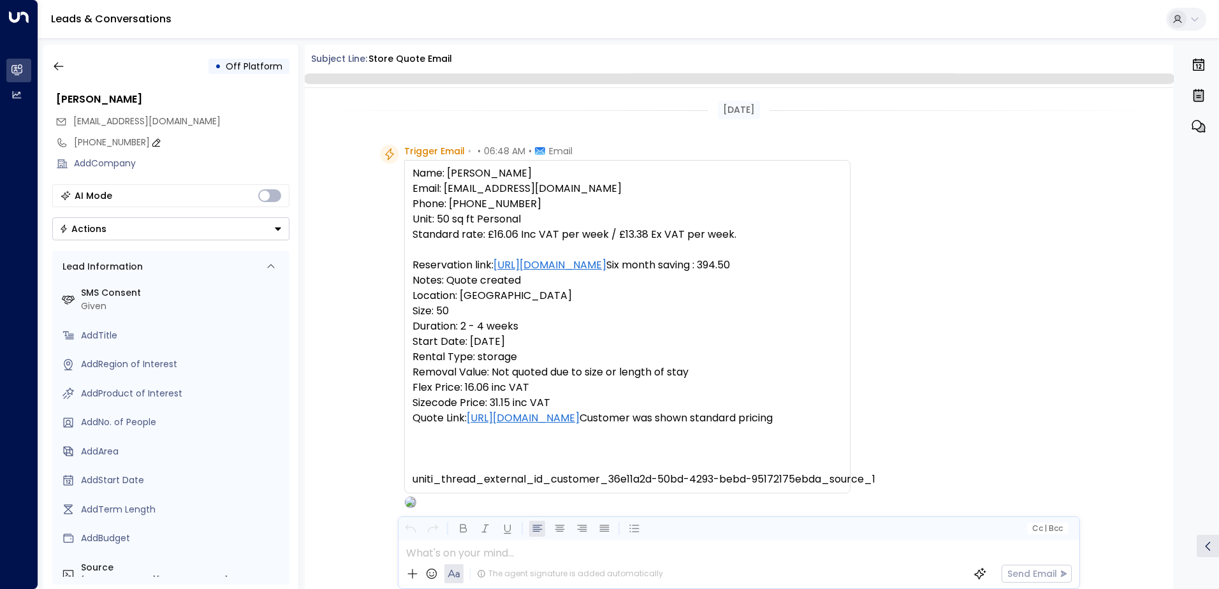
scroll to position [78, 0]
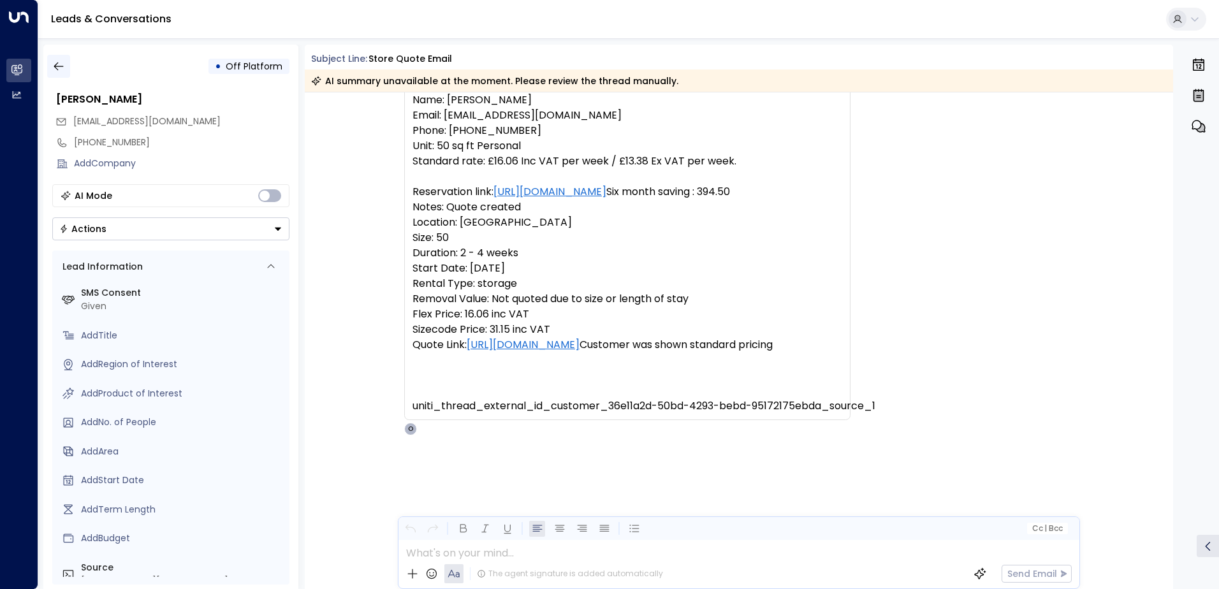
click at [56, 66] on icon "button" at bounding box center [58, 66] width 13 height 13
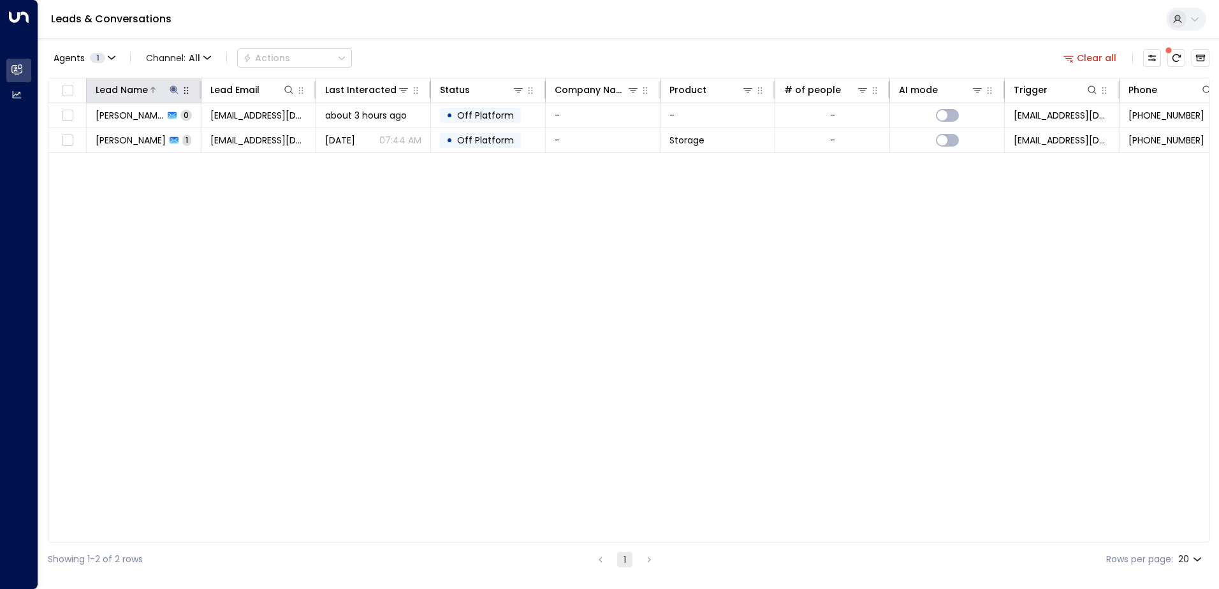
click at [173, 92] on icon at bounding box center [174, 90] width 10 height 10
click at [253, 134] on icon "button" at bounding box center [254, 136] width 8 height 8
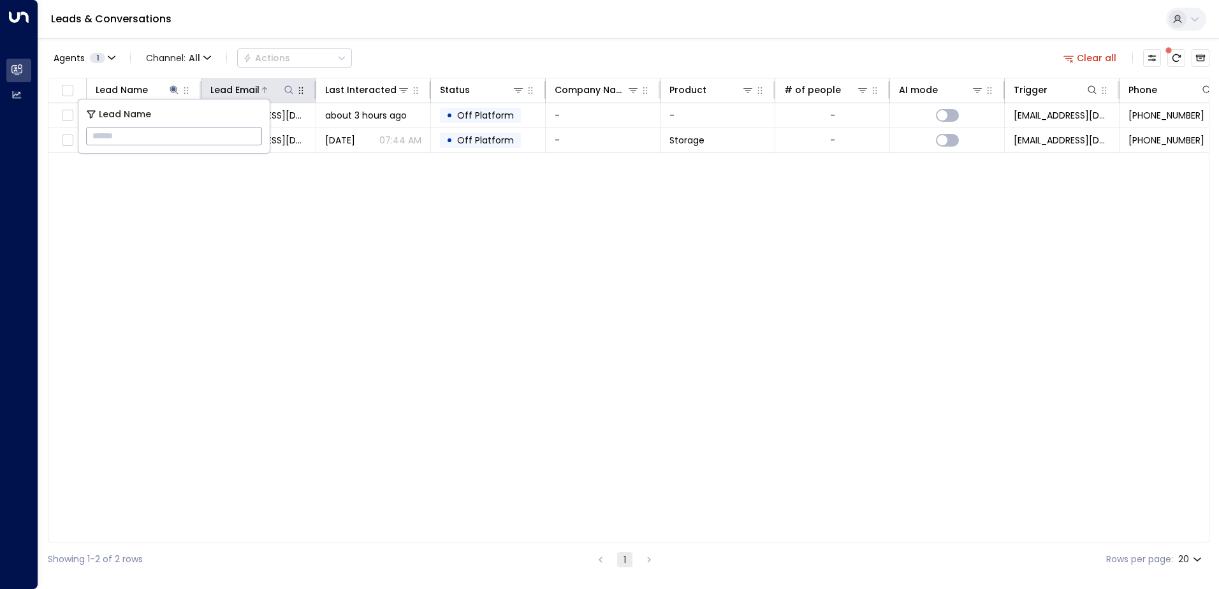
click at [288, 90] on icon at bounding box center [289, 90] width 10 height 10
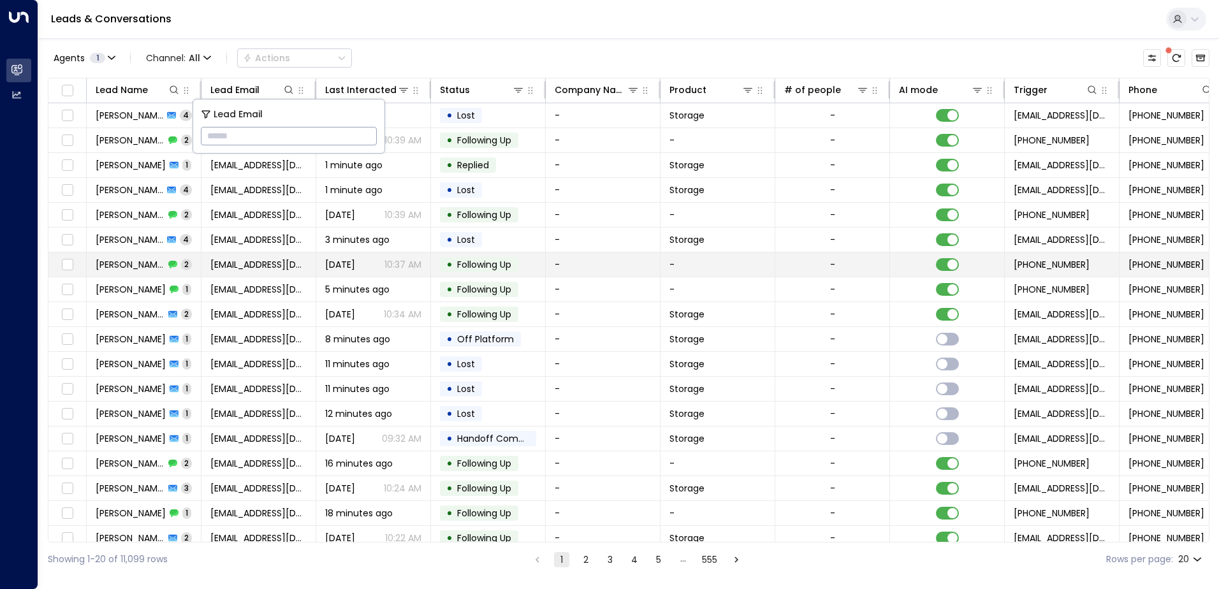
type input "**********"
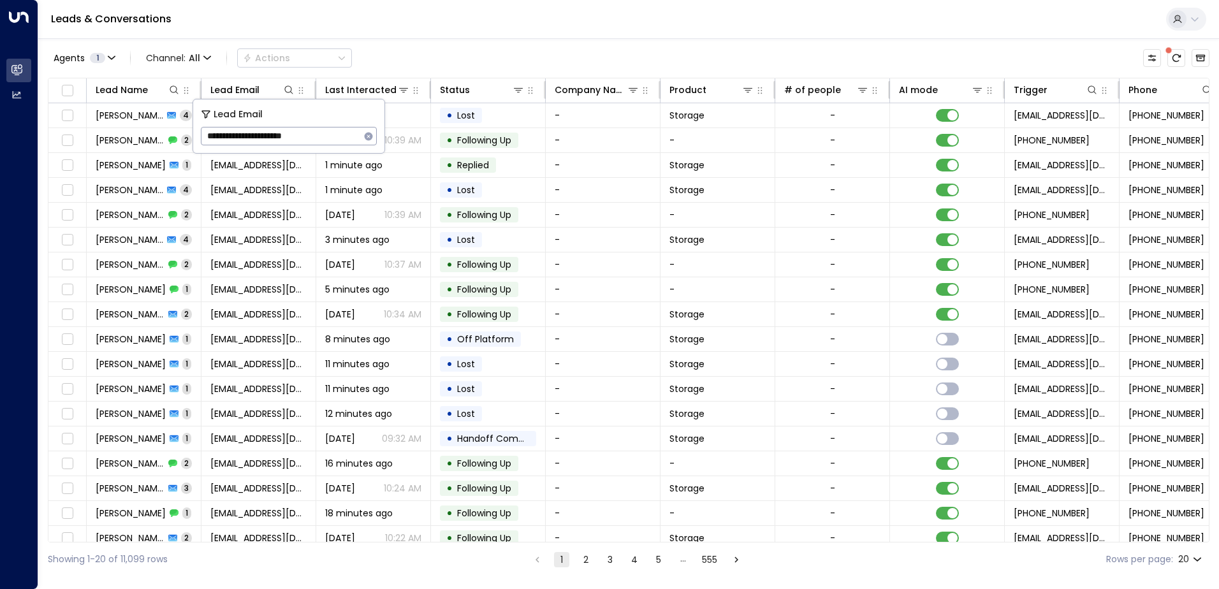
click at [335, 31] on div "Leads & Conversations" at bounding box center [628, 19] width 1181 height 39
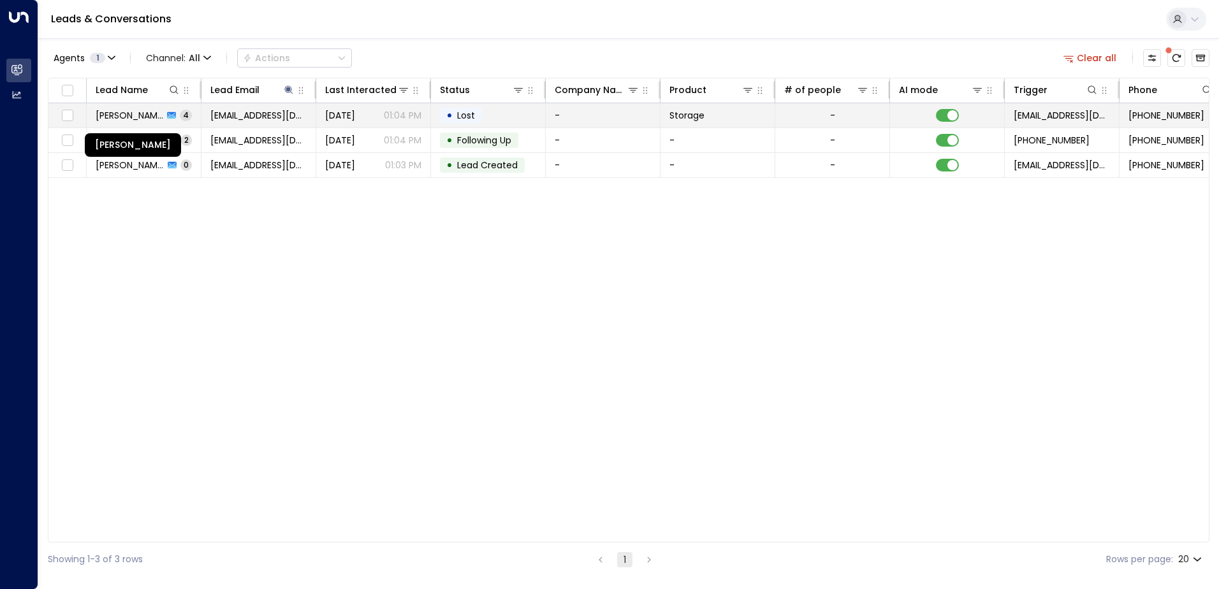
click at [131, 120] on span "[PERSON_NAME]" at bounding box center [130, 115] width 68 height 13
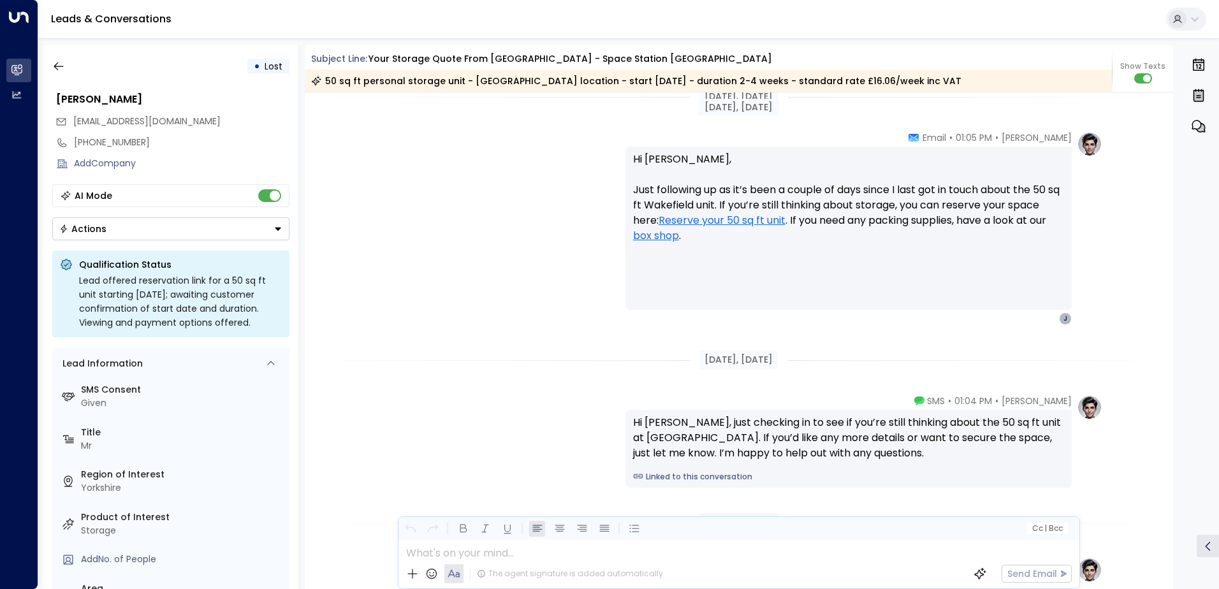
scroll to position [1756, 0]
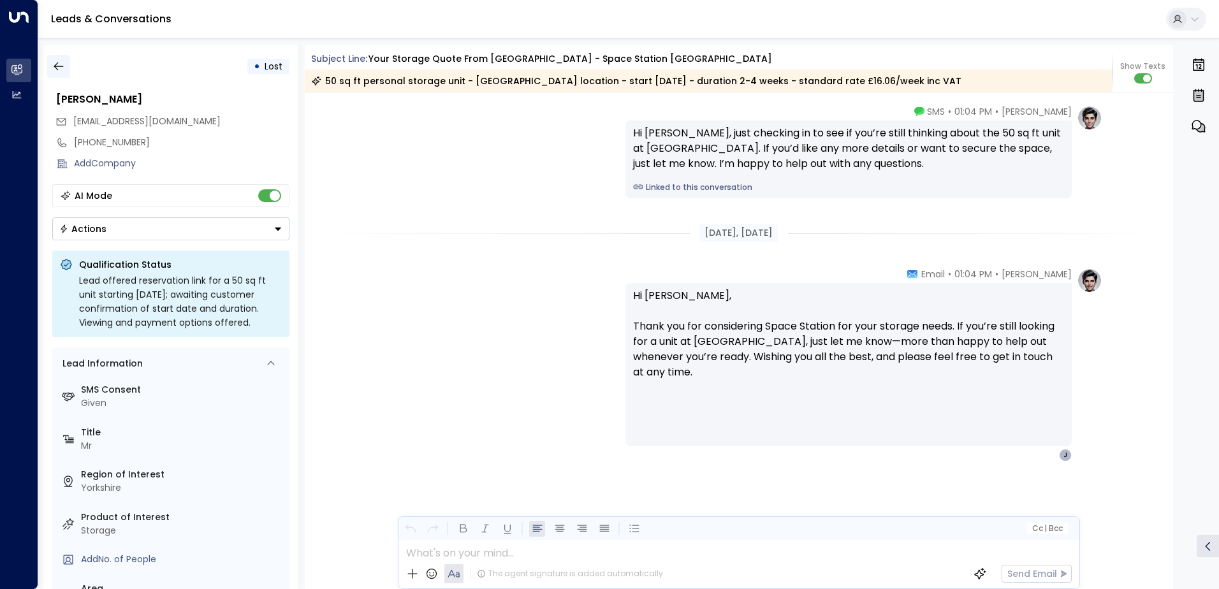
click at [58, 69] on icon "button" at bounding box center [58, 66] width 13 height 13
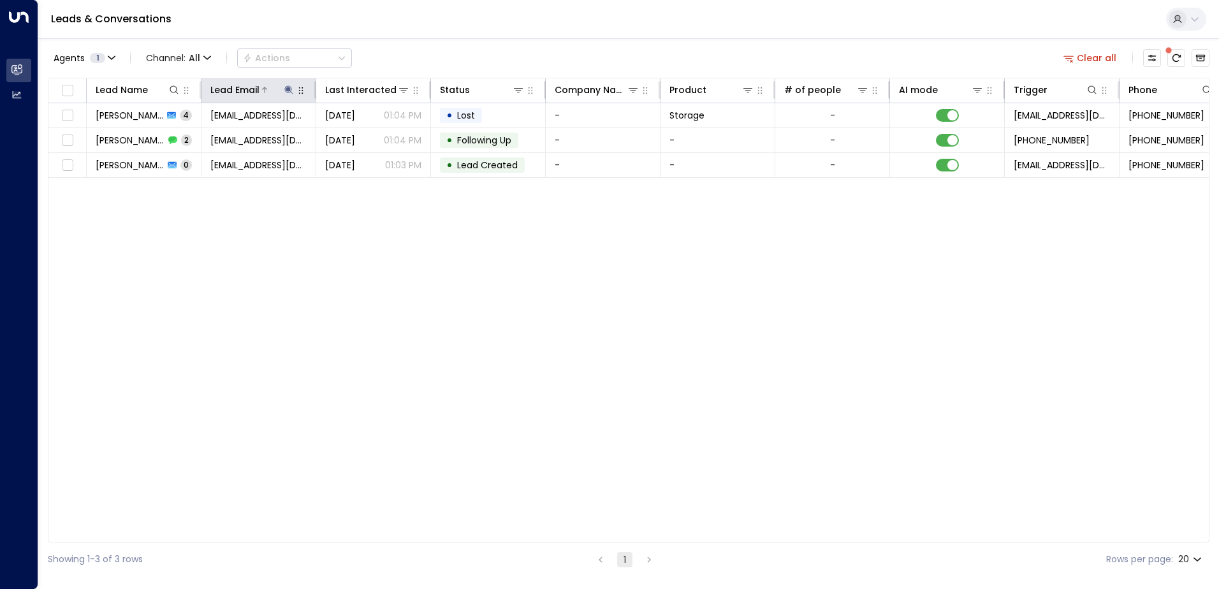
click at [291, 89] on icon at bounding box center [289, 90] width 10 height 10
drag, startPoint x: 365, startPoint y: 135, endPoint x: 326, endPoint y: 143, distance: 39.6
click at [366, 135] on icon "button" at bounding box center [369, 136] width 8 height 8
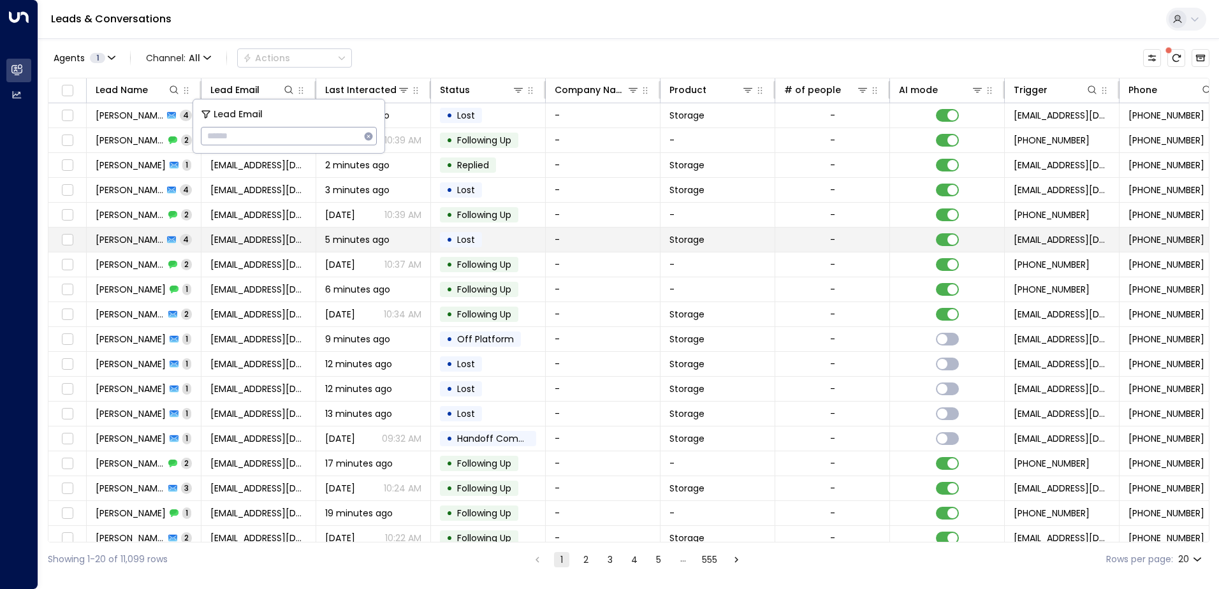
type input "**********"
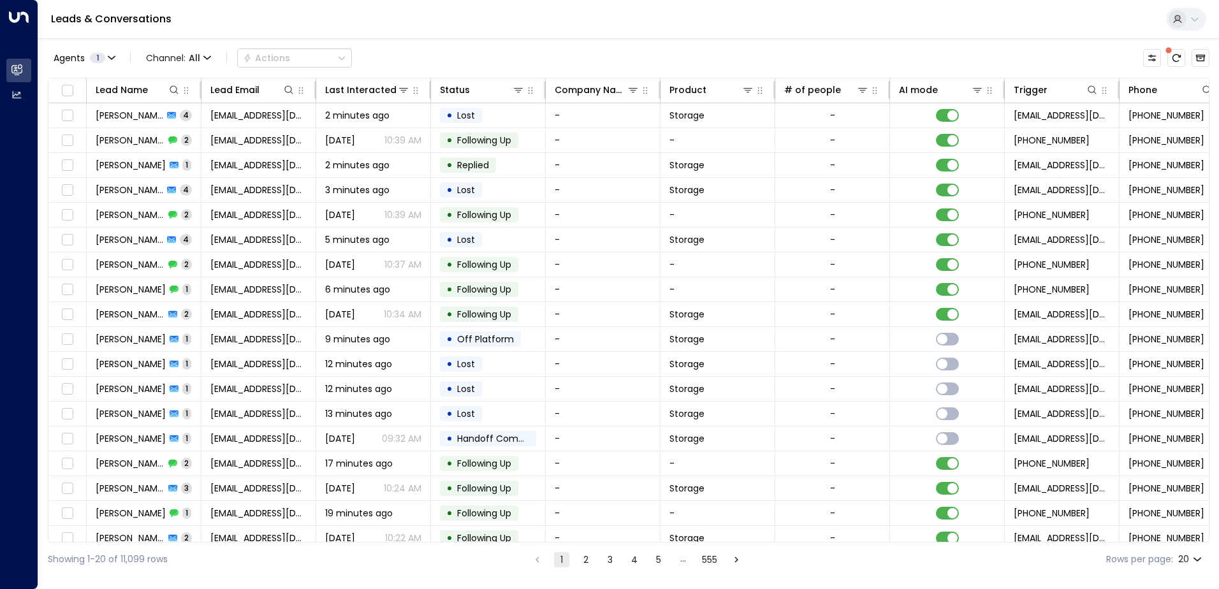
click at [467, 33] on div "Leads & Conversations" at bounding box center [628, 19] width 1181 height 39
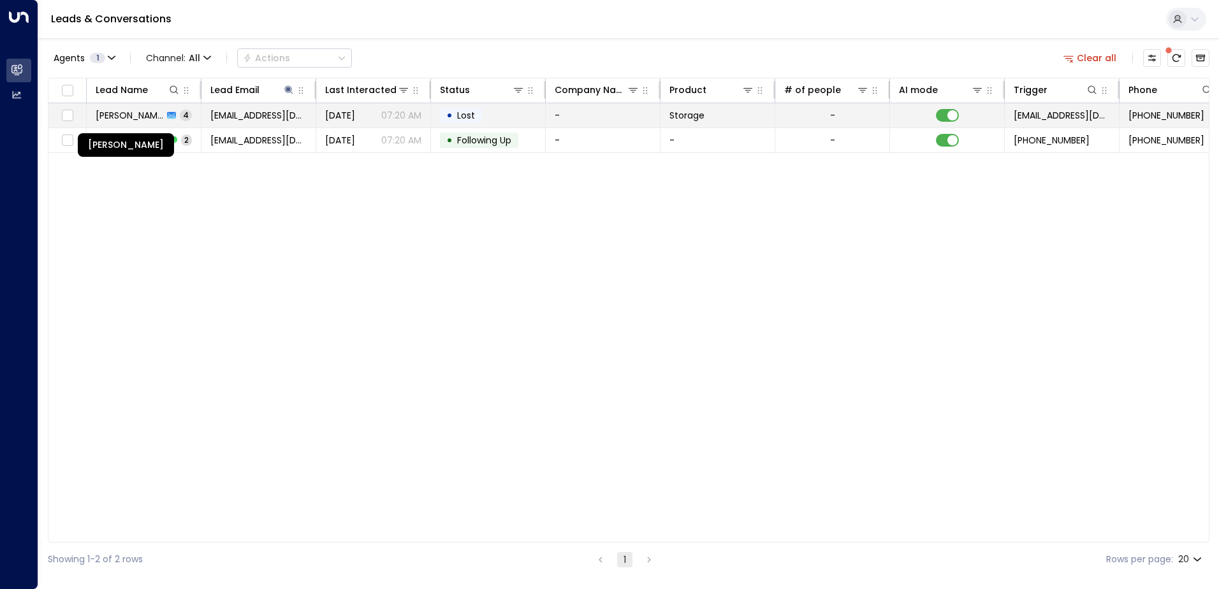
click at [143, 118] on span "[PERSON_NAME]" at bounding box center [130, 115] width 68 height 13
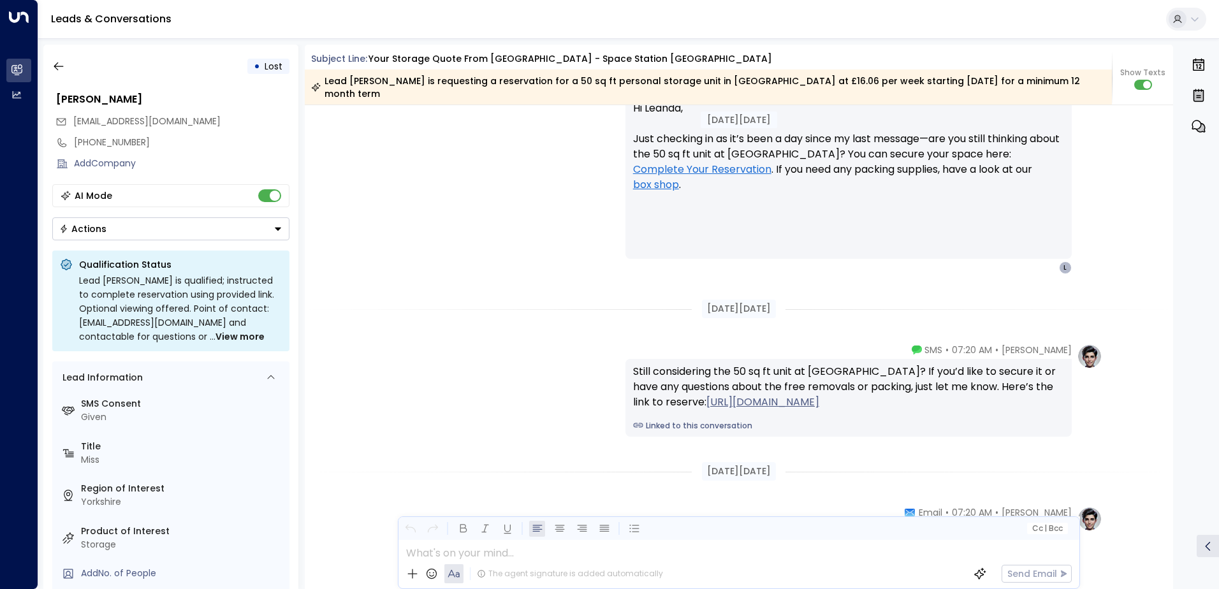
scroll to position [1741, 0]
